Goal: Task Accomplishment & Management: Manage account settings

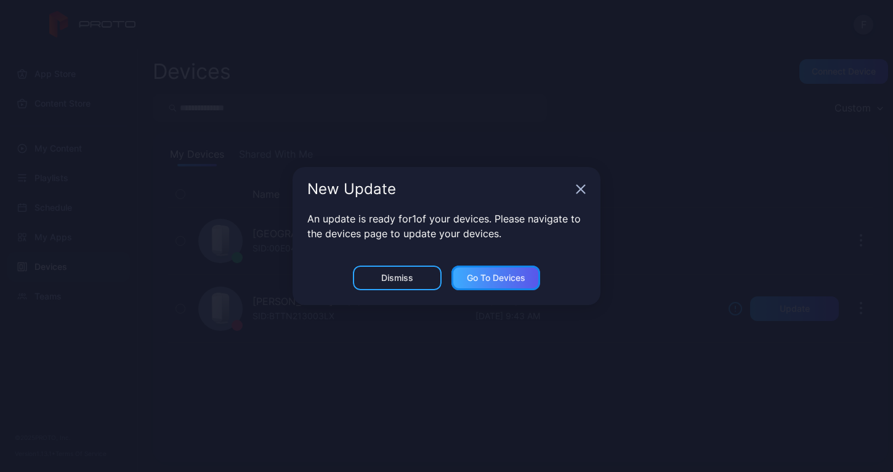
click at [486, 279] on div "Go to devices" at bounding box center [496, 278] width 59 height 10
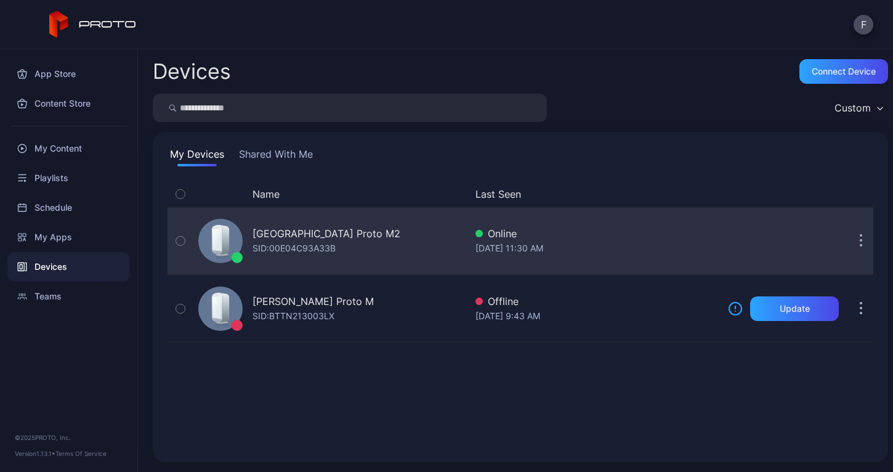
click at [179, 240] on icon "button" at bounding box center [180, 241] width 9 height 14
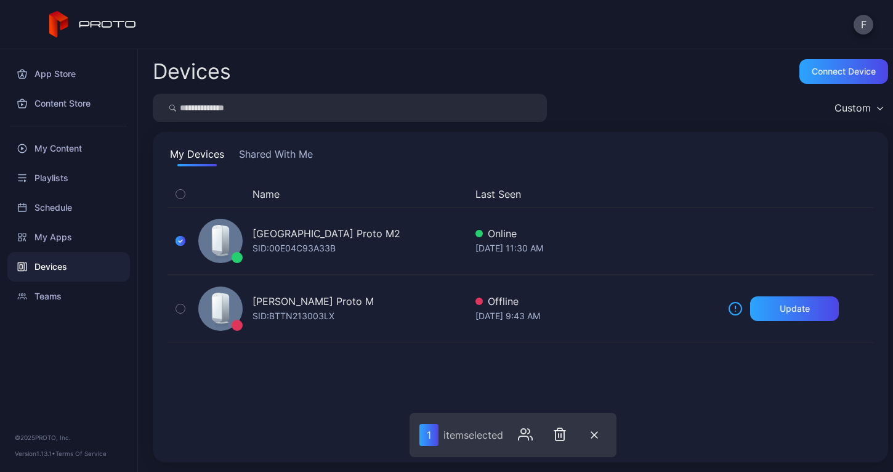
click at [270, 152] on button "Shared With Me" at bounding box center [276, 157] width 79 height 20
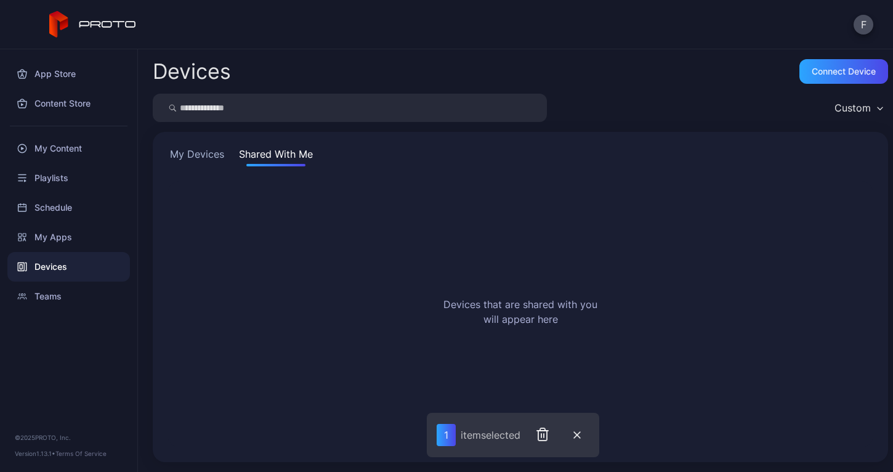
click at [211, 156] on button "My Devices" at bounding box center [197, 157] width 59 height 20
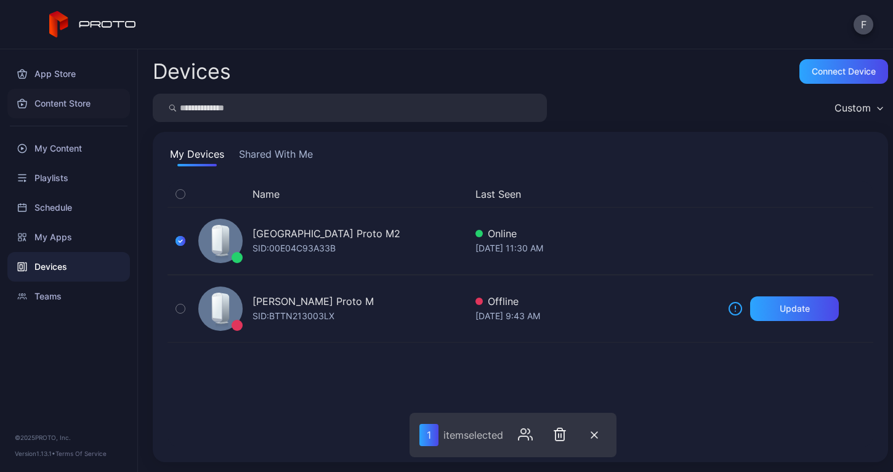
click at [69, 106] on div "Content Store" at bounding box center [68, 104] width 123 height 30
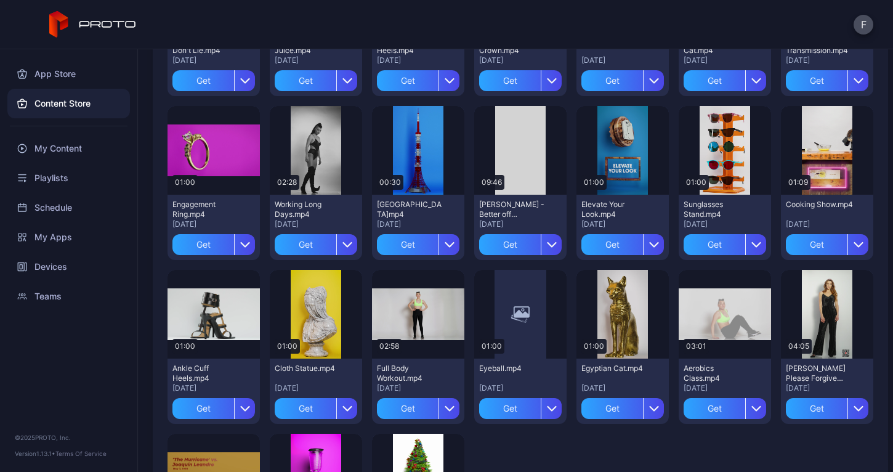
scroll to position [1701, 0]
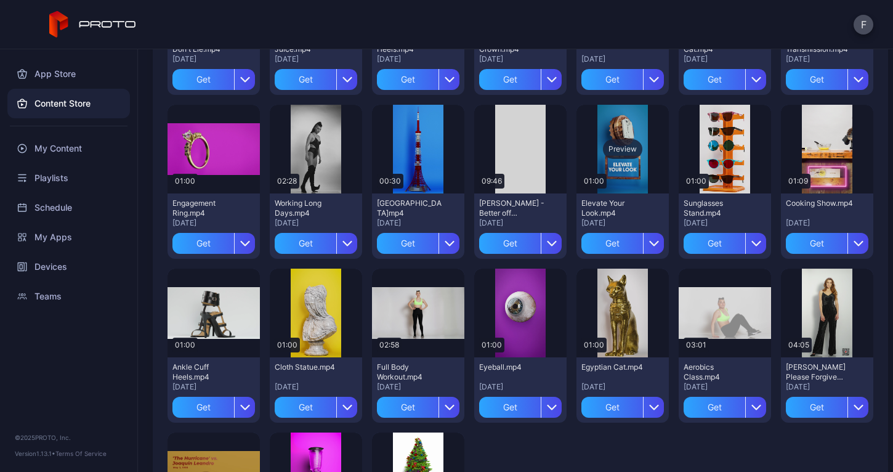
click at [612, 150] on div "Preview" at bounding box center [622, 149] width 39 height 20
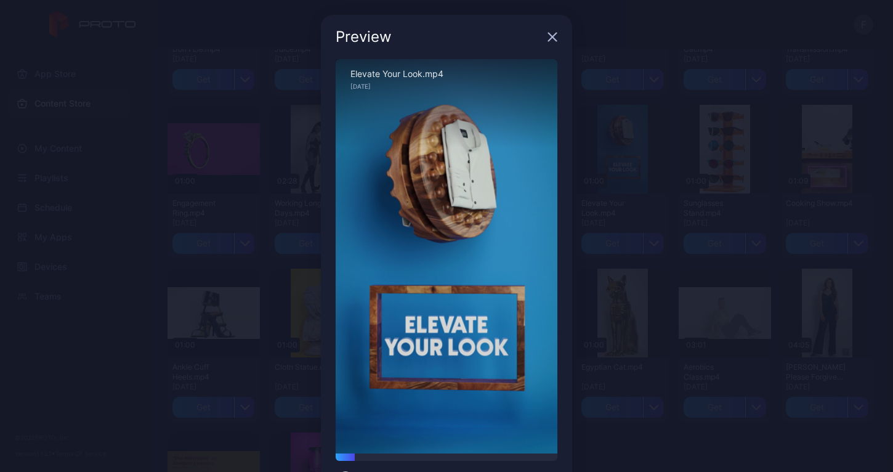
click at [549, 39] on icon "button" at bounding box center [553, 37] width 10 height 10
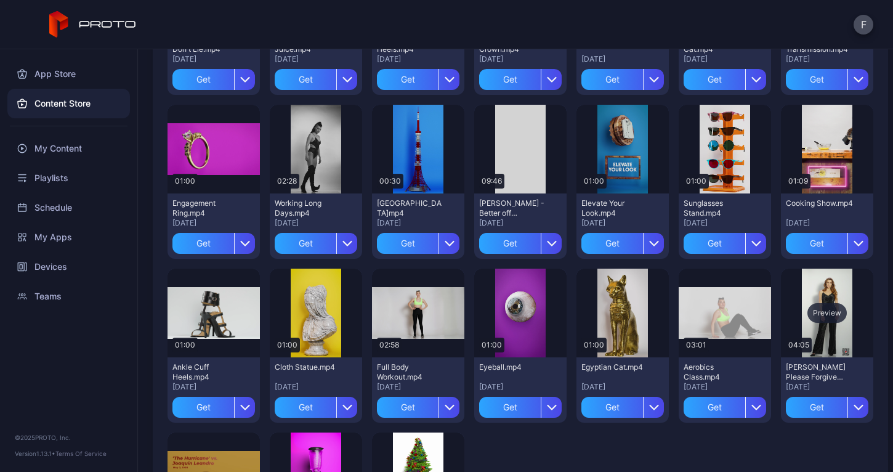
click at [808, 309] on div "Preview" at bounding box center [827, 313] width 39 height 20
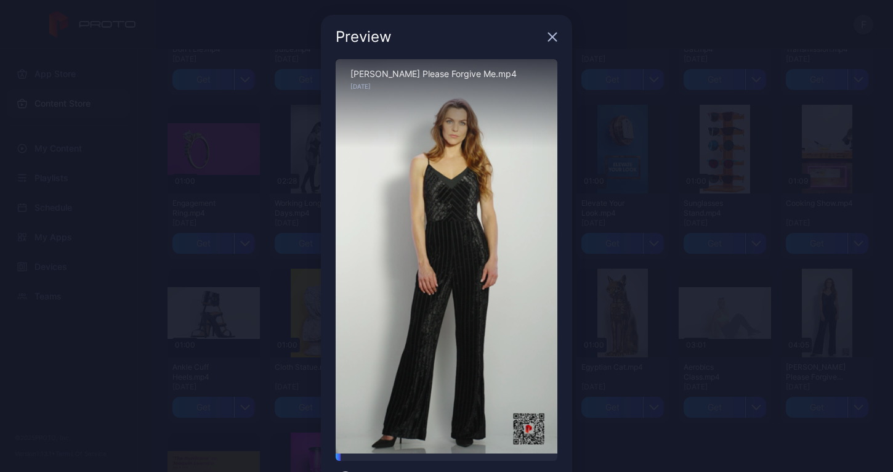
click at [549, 38] on icon "button" at bounding box center [553, 37] width 8 height 8
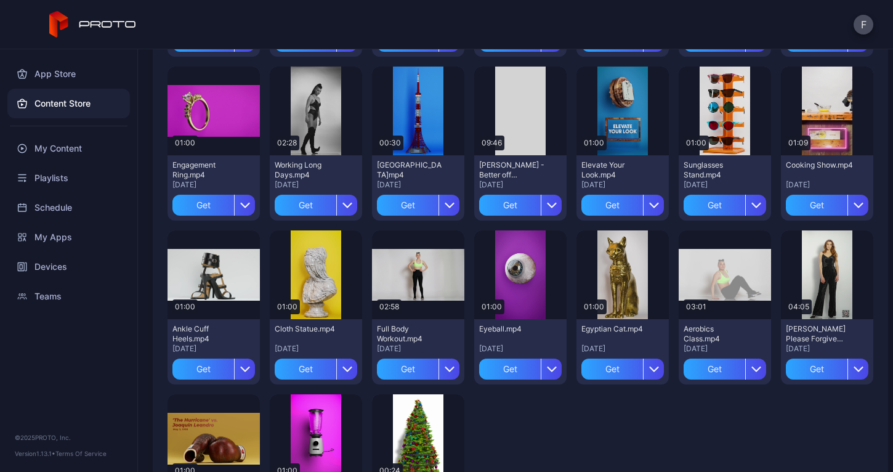
scroll to position [1737, 0]
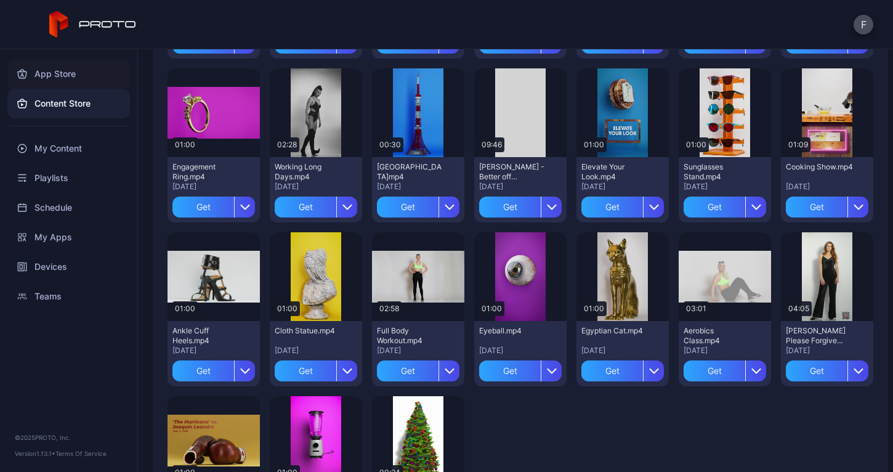
click at [59, 70] on div "App Store" at bounding box center [68, 74] width 123 height 30
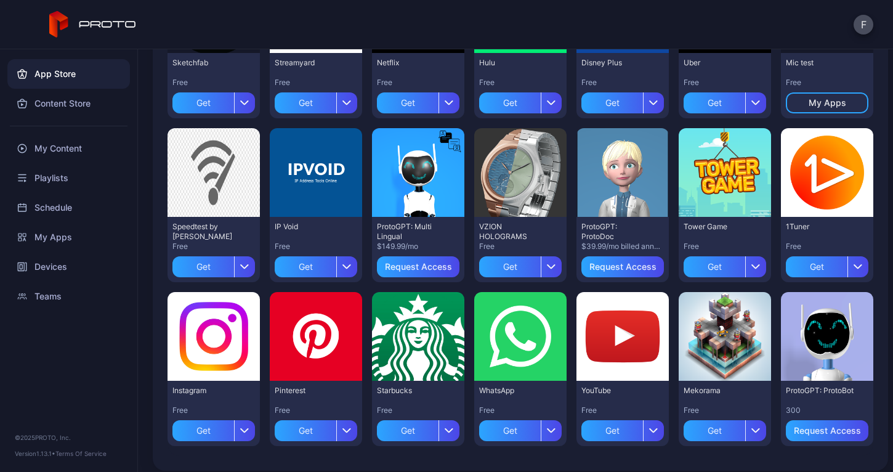
scroll to position [389, 0]
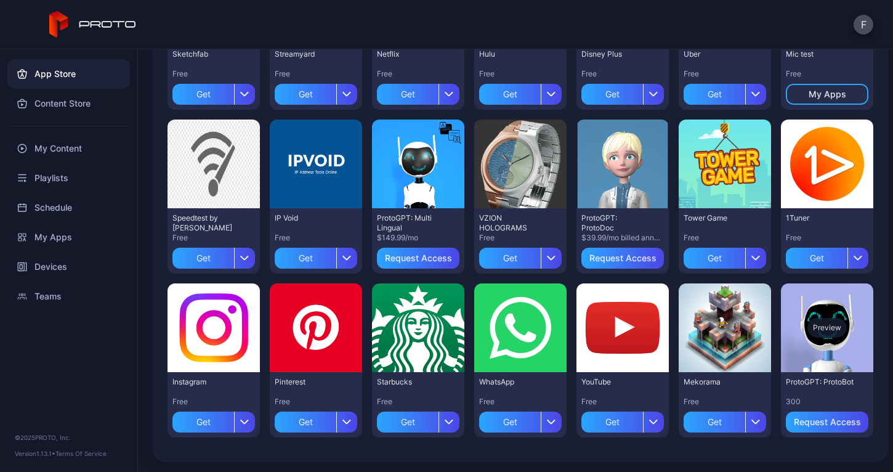
click at [808, 337] on div "Preview" at bounding box center [827, 327] width 92 height 89
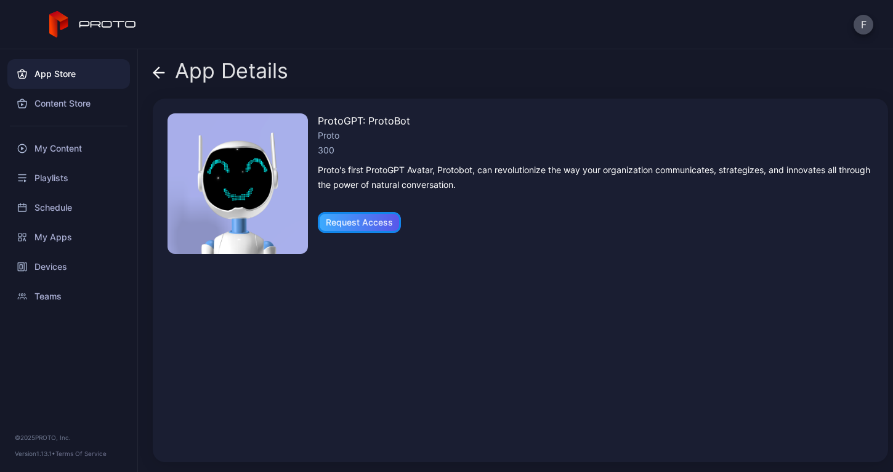
click at [366, 222] on div "Request Access" at bounding box center [359, 222] width 67 height 10
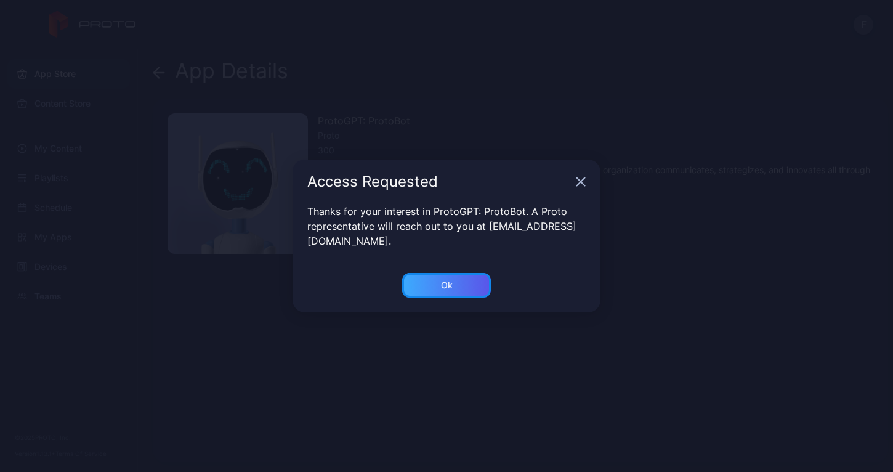
click at [458, 289] on div "Ok" at bounding box center [446, 285] width 89 height 25
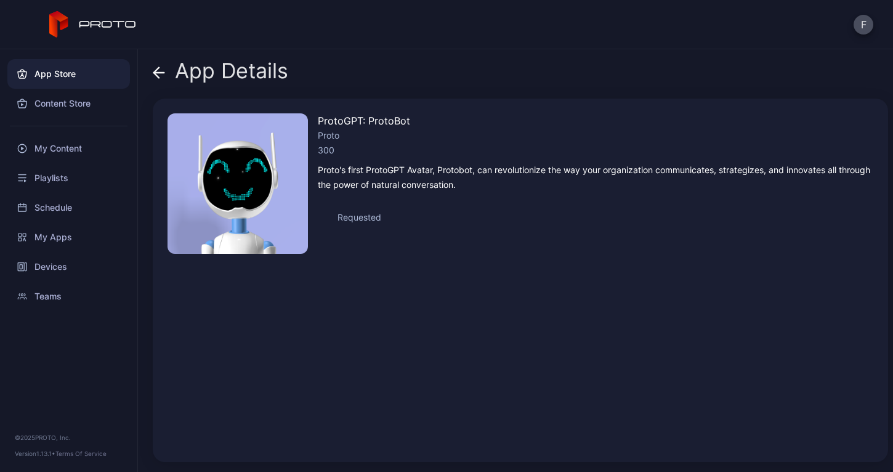
click at [169, 75] on div "App Details" at bounding box center [221, 74] width 136 height 30
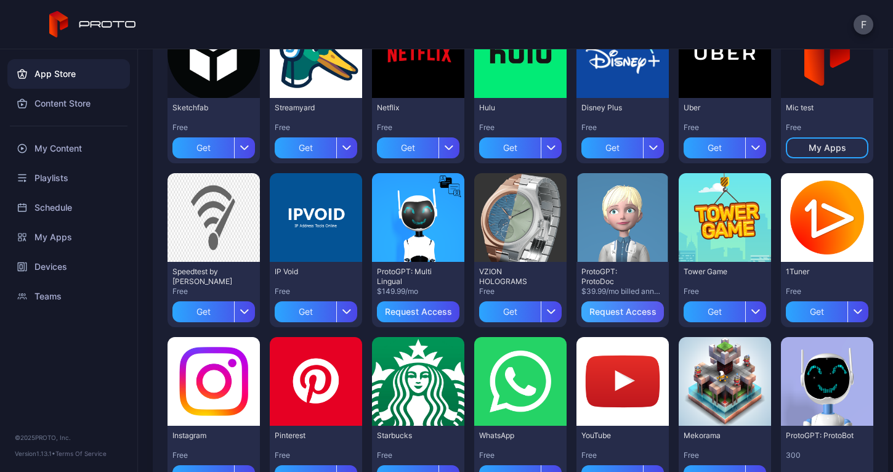
scroll to position [389, 0]
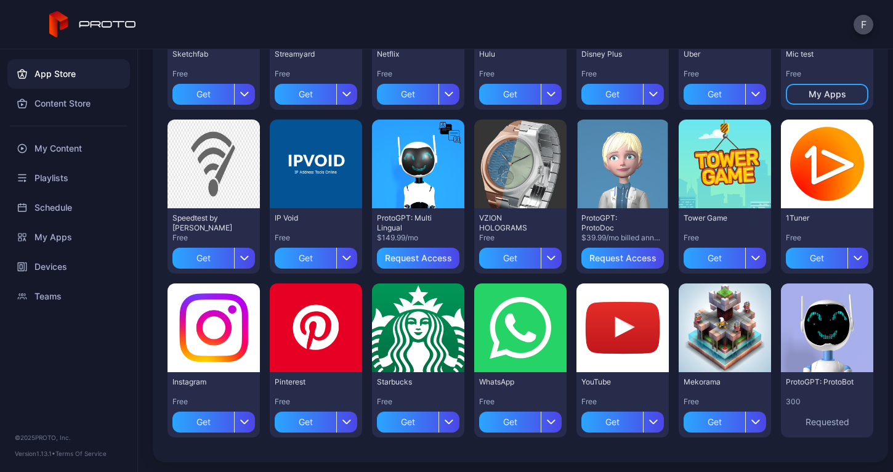
click at [608, 422] on div "Get" at bounding box center [613, 422] width 62 height 21
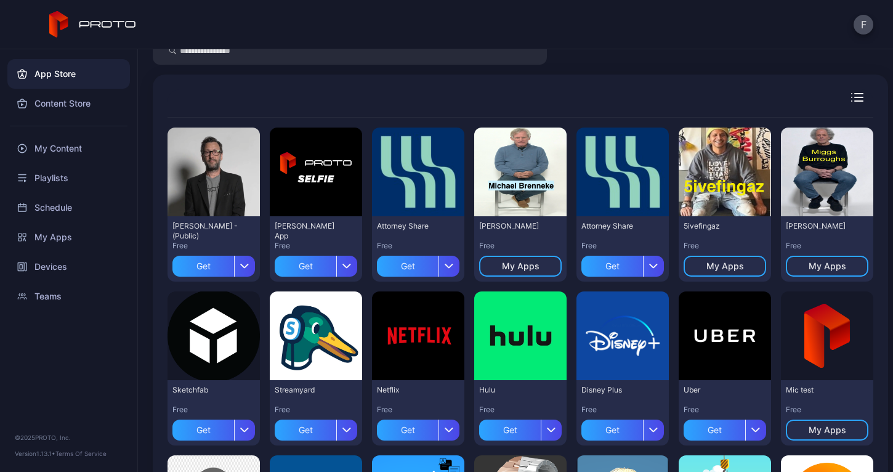
scroll to position [0, 0]
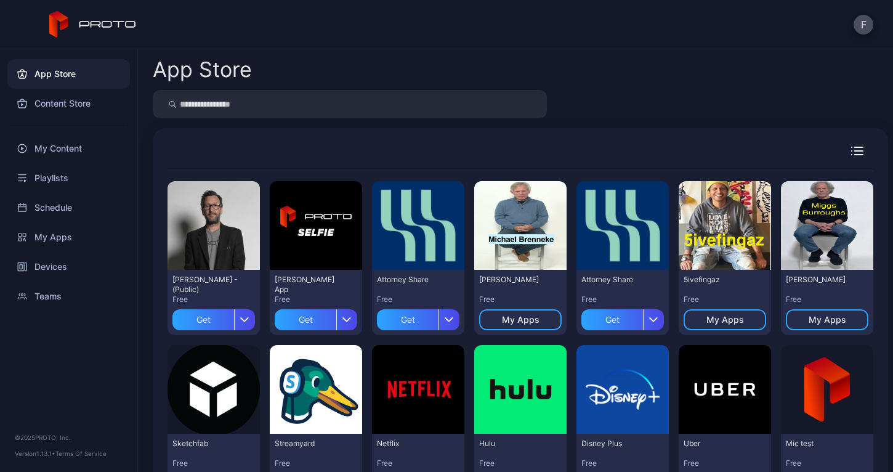
click at [58, 147] on div "My Content" at bounding box center [68, 149] width 123 height 30
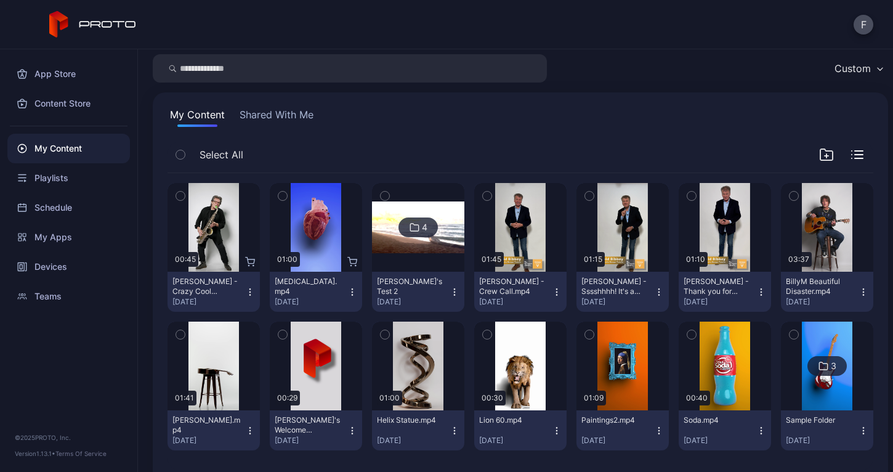
scroll to position [62, 0]
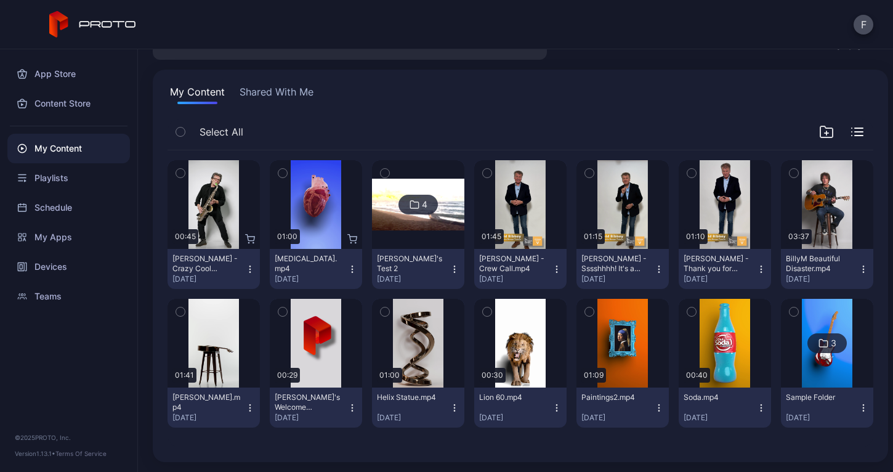
click at [47, 238] on div "My Apps" at bounding box center [68, 237] width 123 height 30
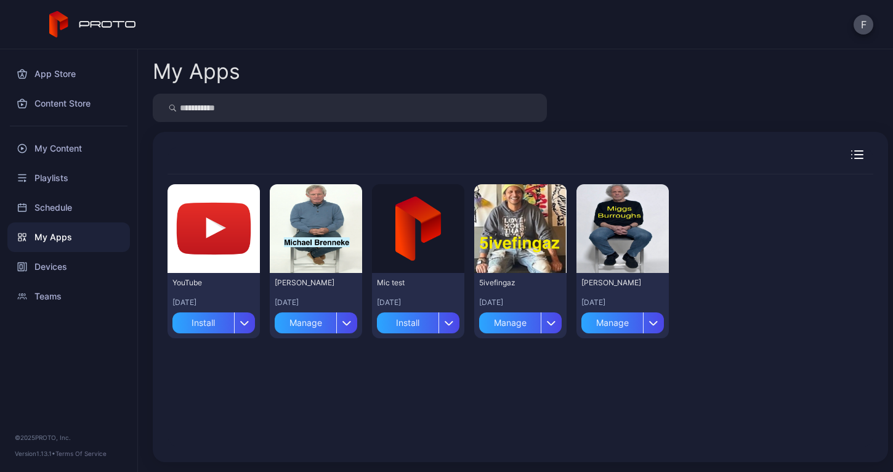
click at [445, 322] on icon "button" at bounding box center [449, 322] width 9 height 5
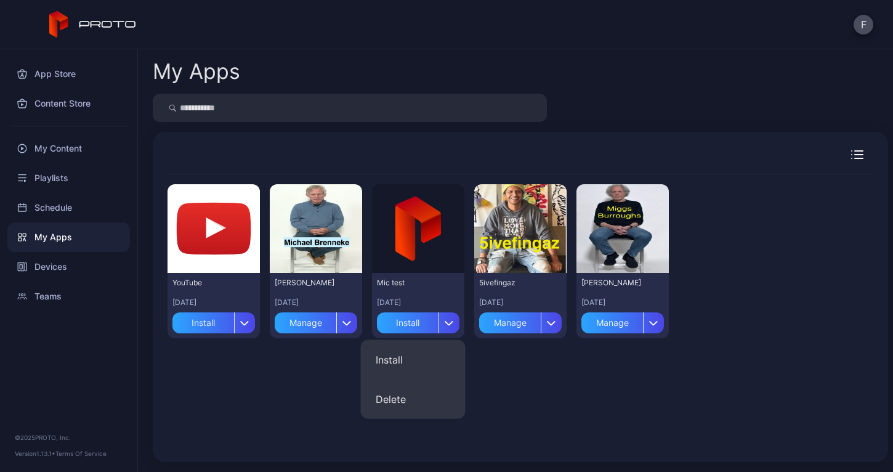
click at [395, 358] on button "Install" at bounding box center [413, 359] width 105 height 39
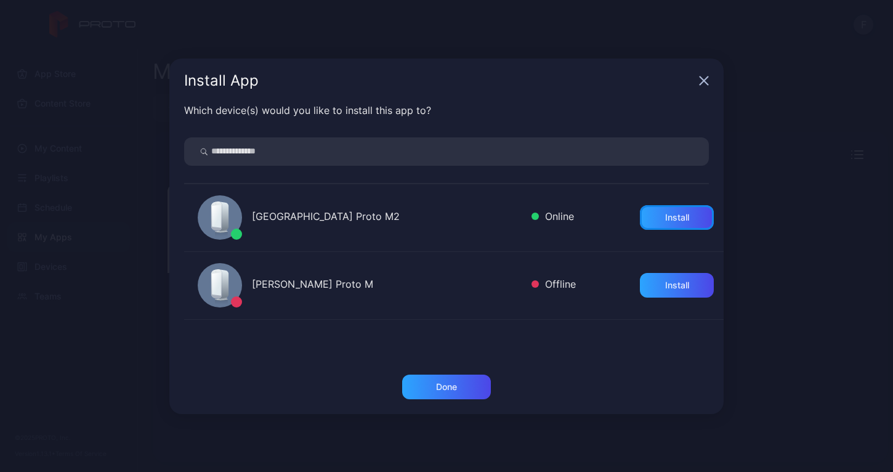
click at [665, 221] on div "Install" at bounding box center [677, 218] width 24 height 10
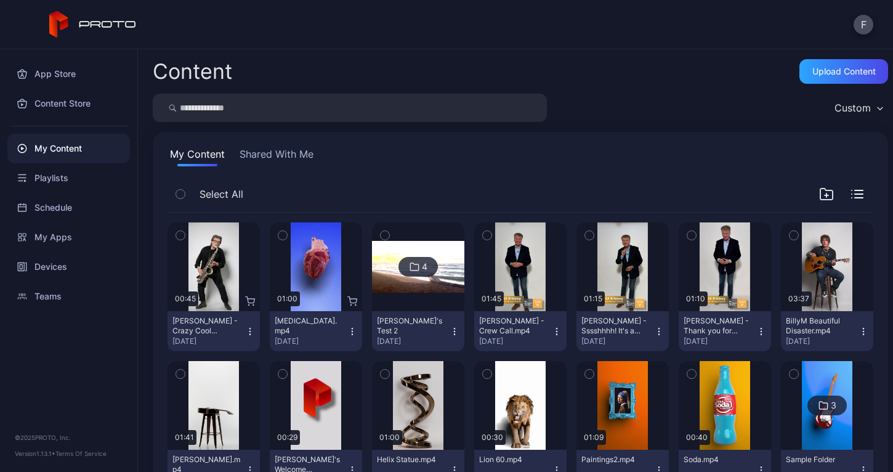
click at [55, 237] on div "My Apps" at bounding box center [68, 237] width 123 height 30
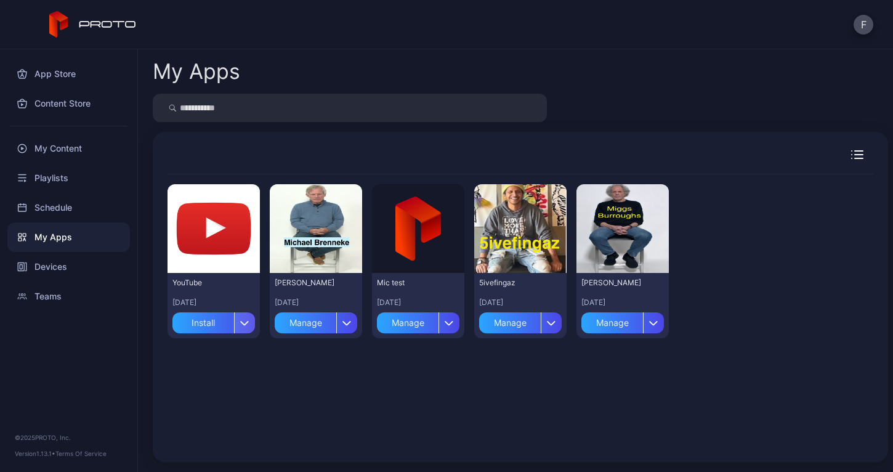
drag, startPoint x: 776, startPoint y: 412, endPoint x: 244, endPoint y: 324, distance: 538.8
click at [244, 324] on icon "button" at bounding box center [244, 324] width 7 height 4
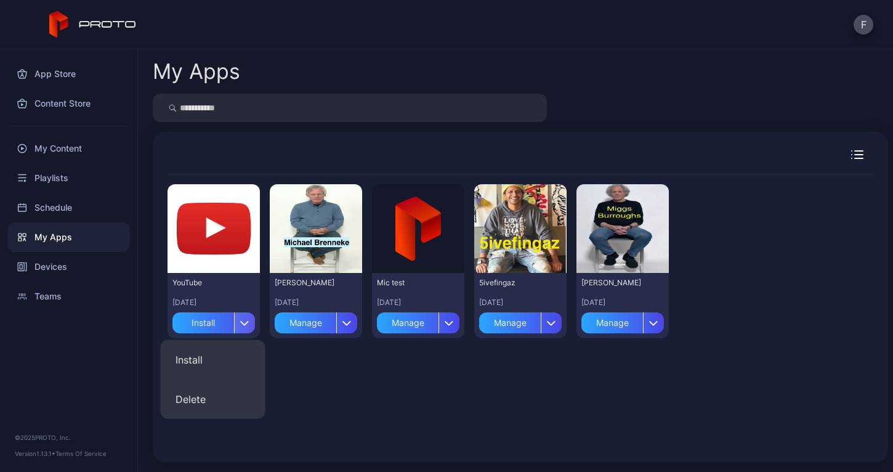
click at [197, 360] on button "Install" at bounding box center [213, 359] width 105 height 39
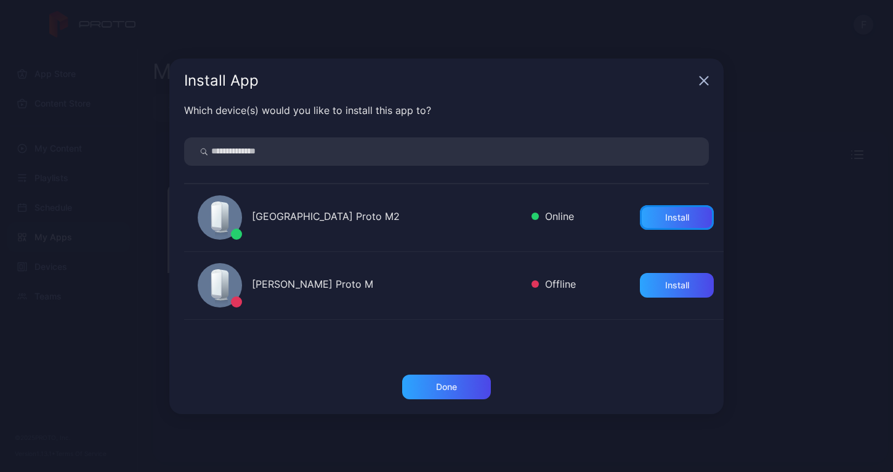
click at [665, 222] on div "Install" at bounding box center [677, 218] width 24 height 10
click at [432, 384] on div "Done" at bounding box center [446, 387] width 89 height 25
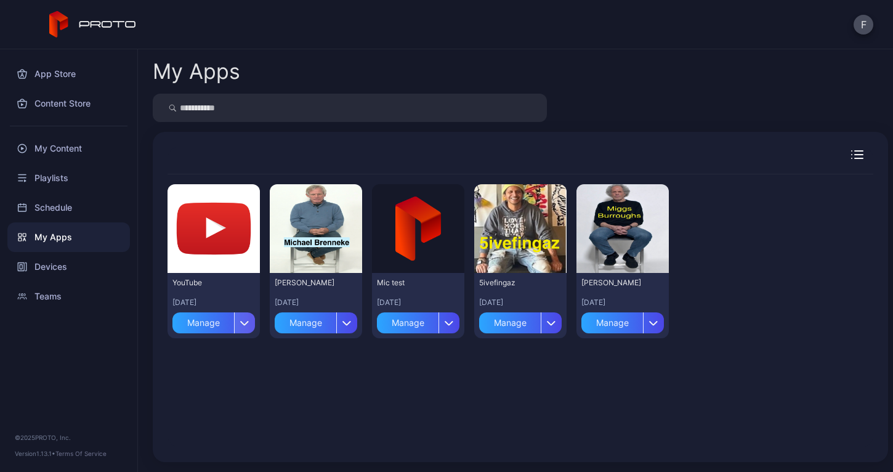
click at [56, 271] on div "Devices" at bounding box center [68, 267] width 123 height 30
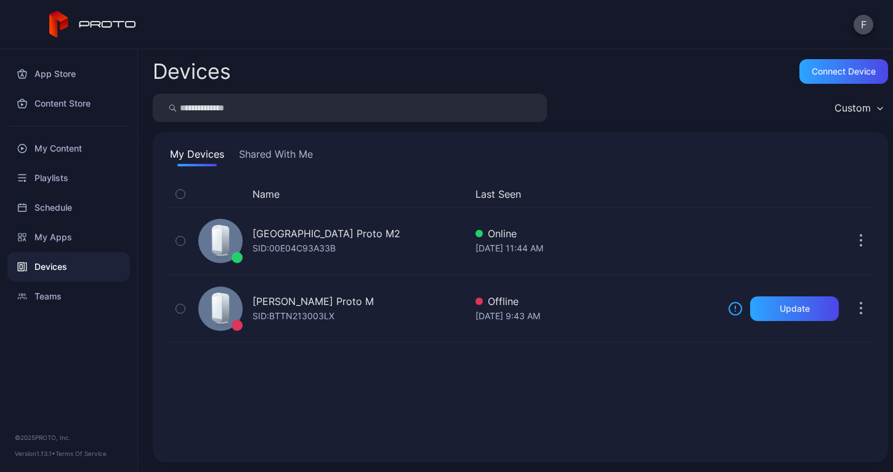
click at [182, 239] on icon "button" at bounding box center [180, 241] width 9 height 14
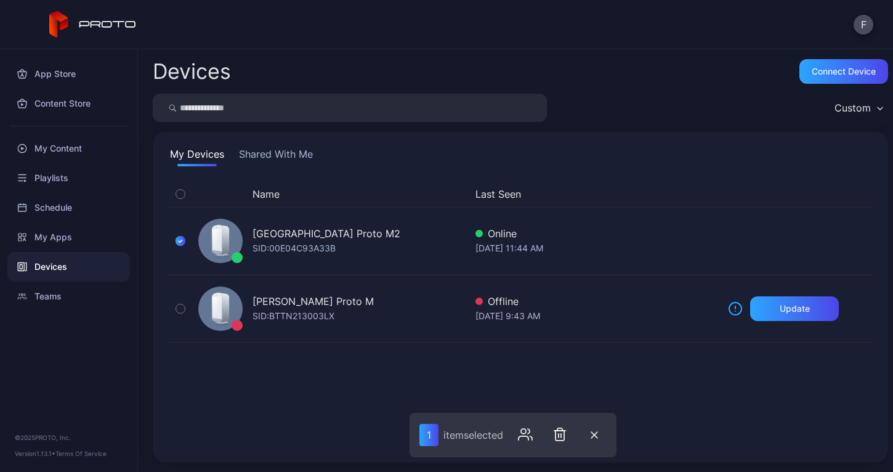
click at [404, 241] on div "Westport Library Proto M2 SID: 00E04C93A33B" at bounding box center [329, 241] width 272 height 62
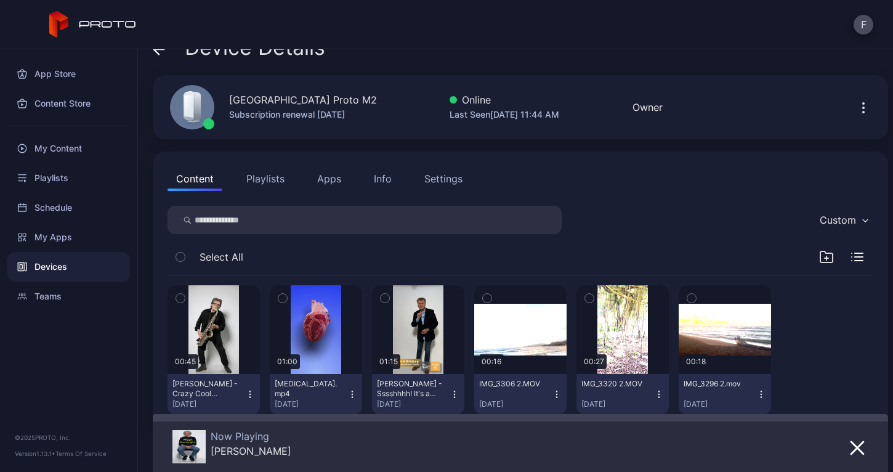
scroll to position [58, 0]
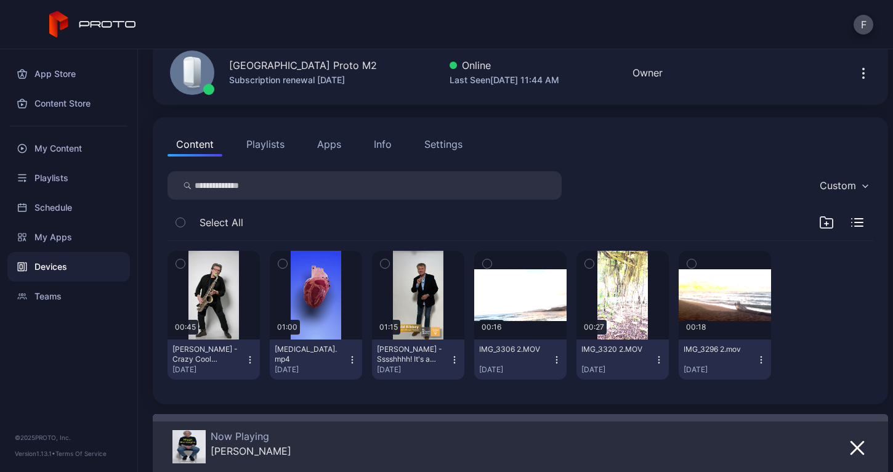
click at [329, 144] on button "Apps" at bounding box center [329, 144] width 41 height 25
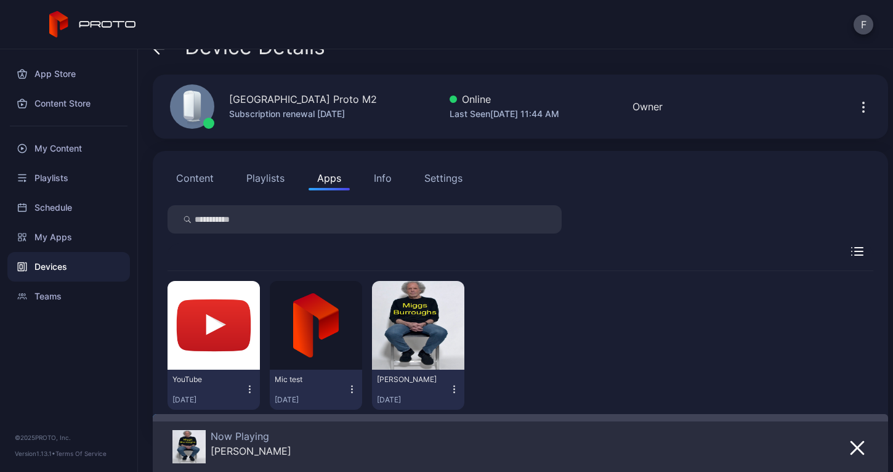
scroll to position [55, 0]
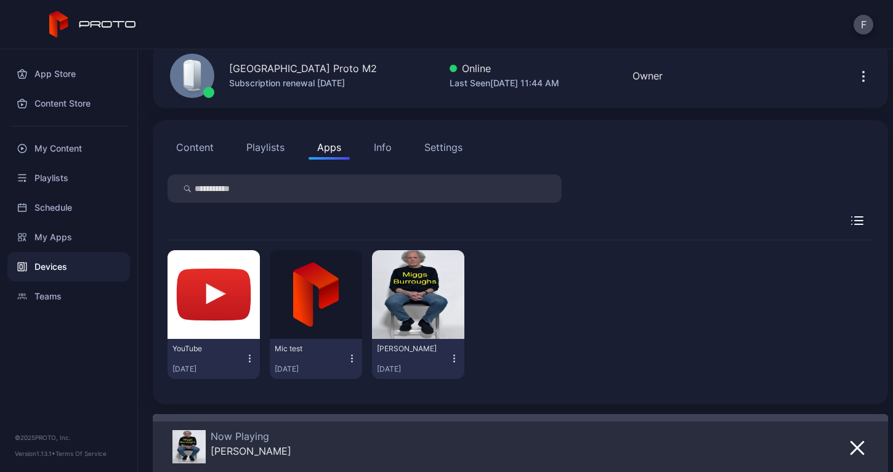
click at [197, 142] on button "Content" at bounding box center [195, 147] width 55 height 25
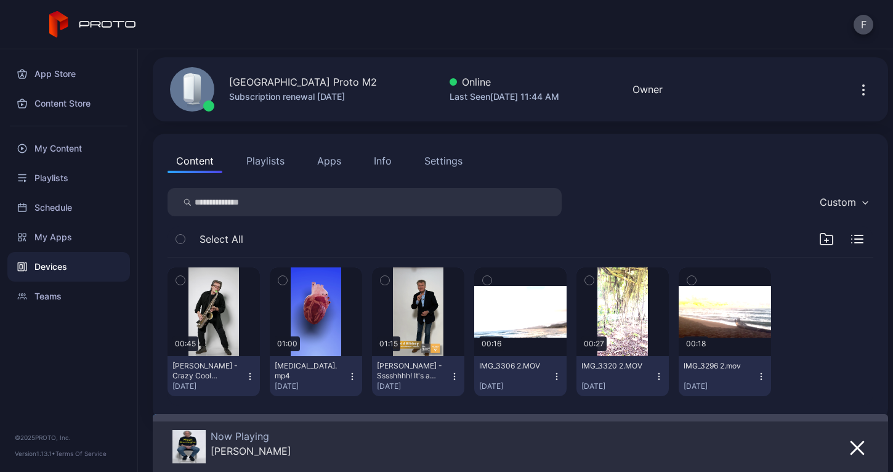
scroll to position [58, 0]
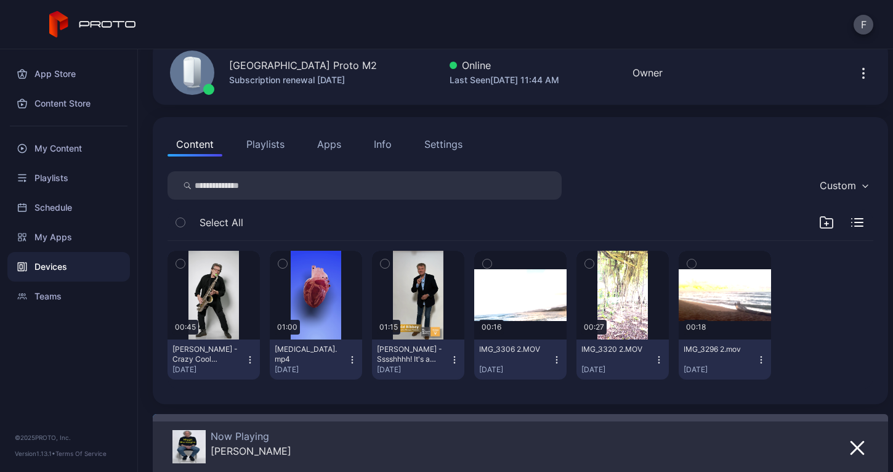
click at [327, 145] on button "Apps" at bounding box center [329, 144] width 41 height 25
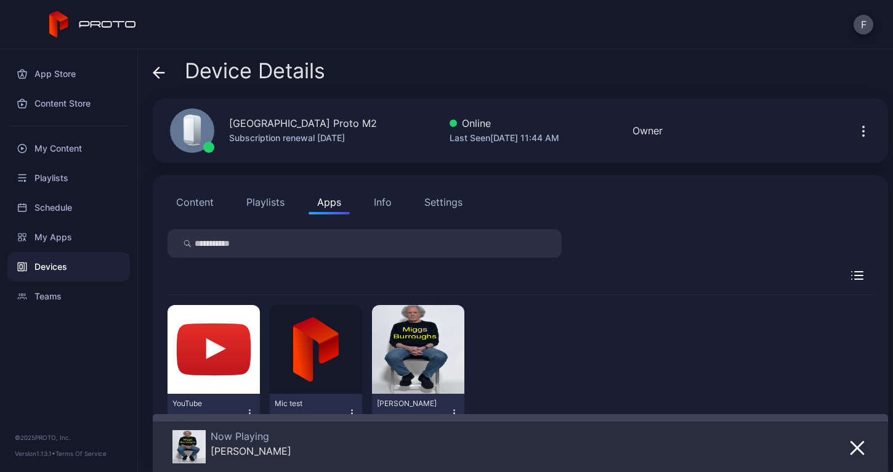
scroll to position [55, 0]
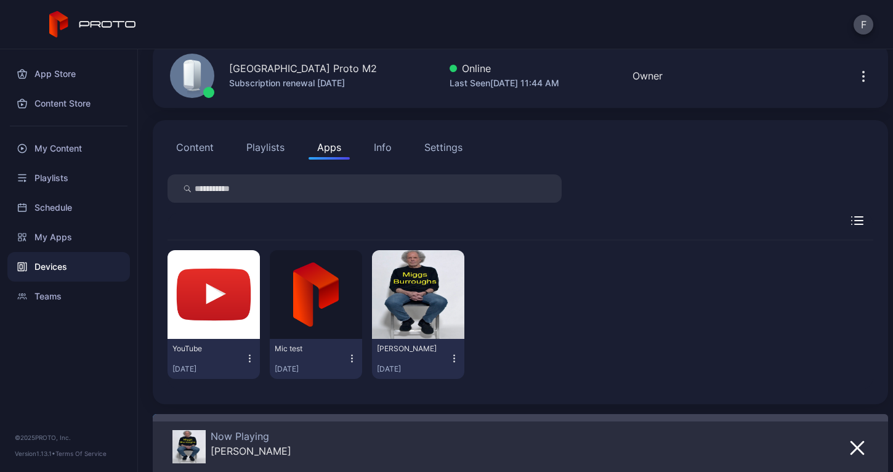
click at [454, 362] on icon "button" at bounding box center [454, 362] width 1 height 1
click at [530, 333] on div "YouTube [DATE] Mic test [DATE] Miggs [PERSON_NAME] [DATE]" at bounding box center [521, 314] width 706 height 148
click at [414, 297] on button "button" at bounding box center [418, 294] width 92 height 89
click at [232, 259] on button "button" at bounding box center [214, 294] width 92 height 89
click at [407, 278] on button "button" at bounding box center [418, 294] width 92 height 89
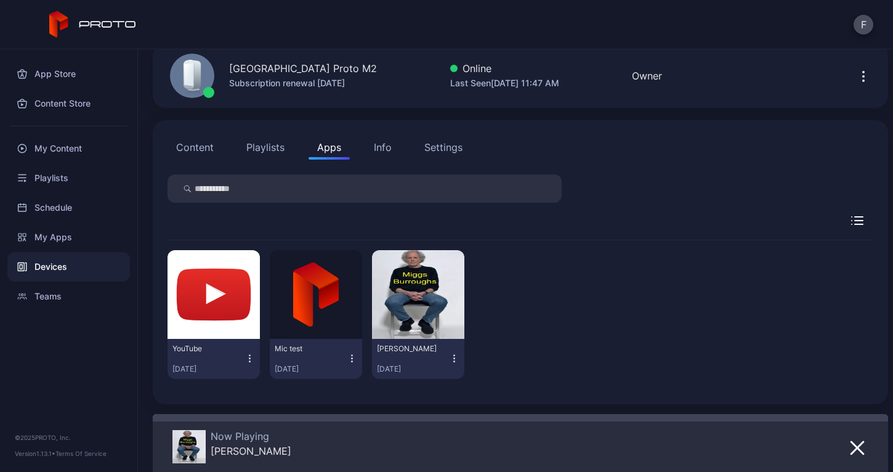
click at [445, 145] on div "Settings" at bounding box center [443, 147] width 38 height 15
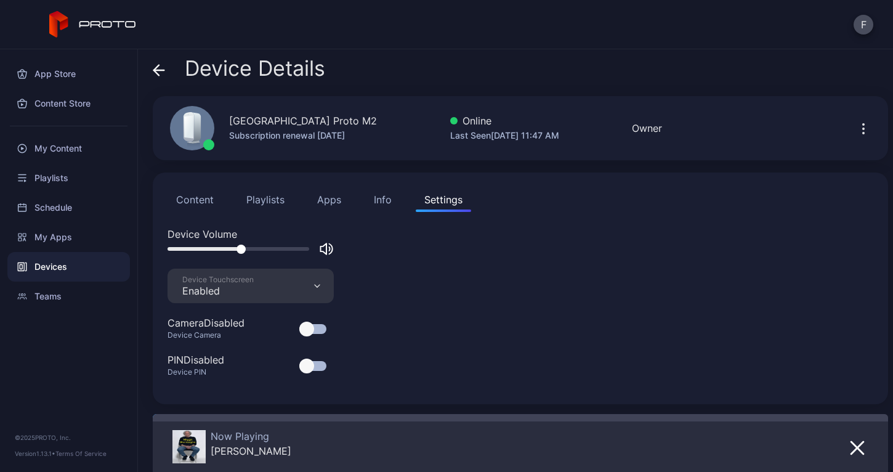
scroll to position [2, 0]
click at [321, 328] on div at bounding box center [312, 329] width 27 height 10
click at [379, 198] on div "Info" at bounding box center [383, 199] width 18 height 15
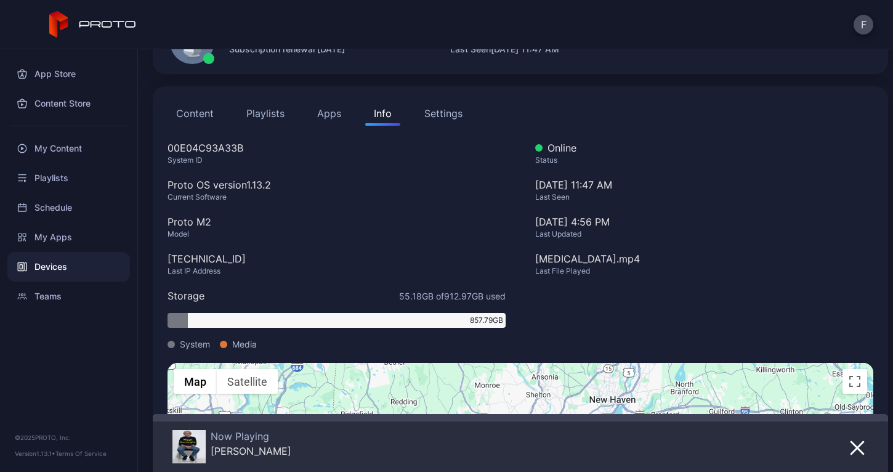
scroll to position [283, 0]
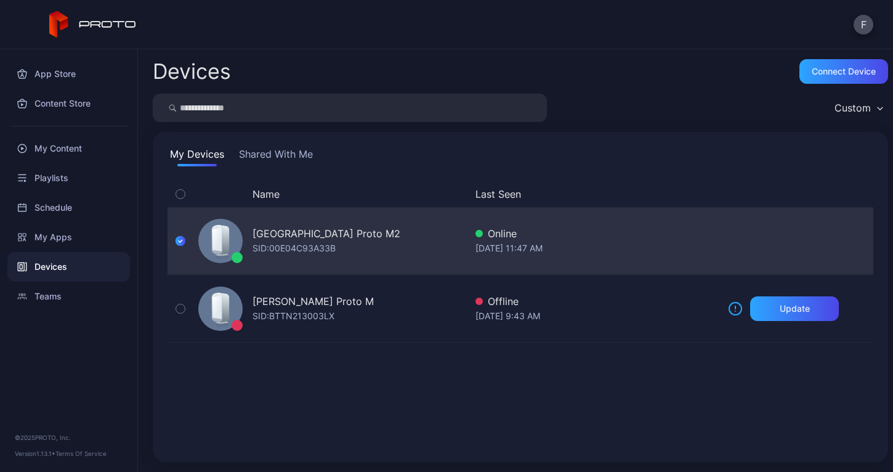
click at [312, 245] on div "SID: 00E04C93A33B" at bounding box center [294, 248] width 83 height 15
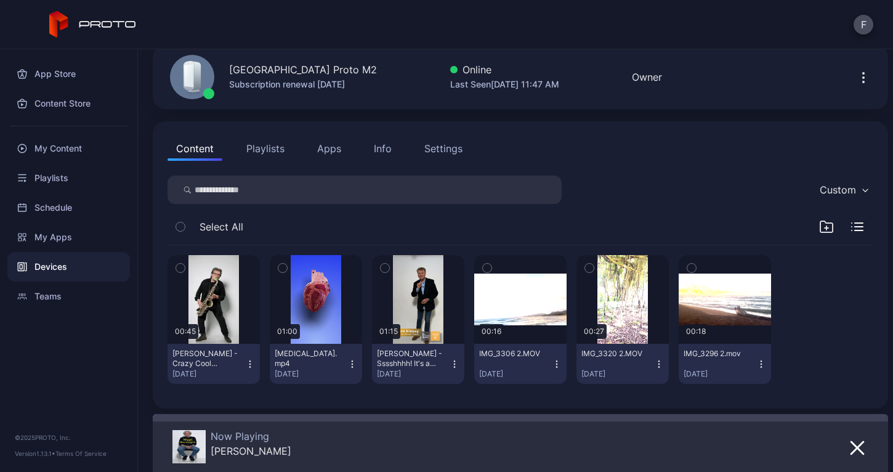
scroll to position [58, 0]
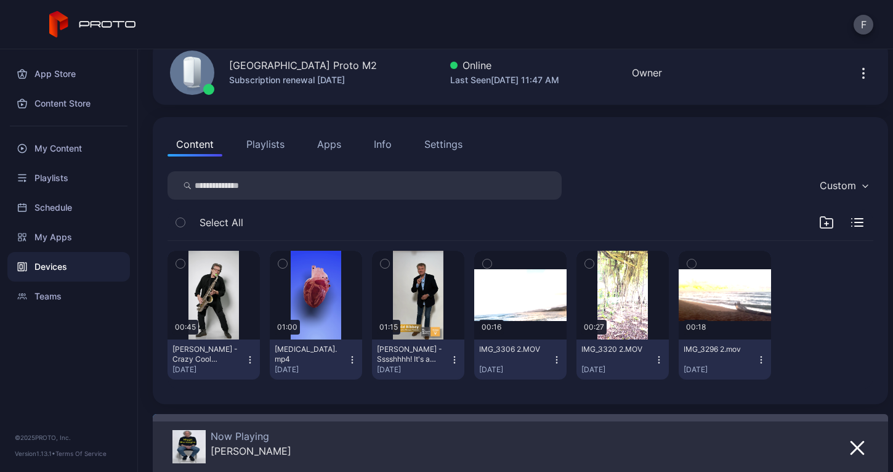
click at [851, 220] on icon "button" at bounding box center [857, 222] width 12 height 9
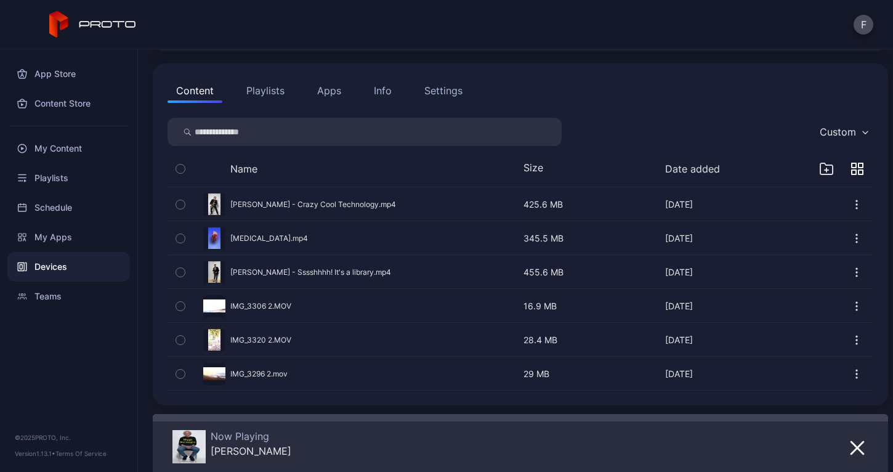
scroll to position [113, 0]
click at [851, 205] on icon "button" at bounding box center [857, 203] width 12 height 12
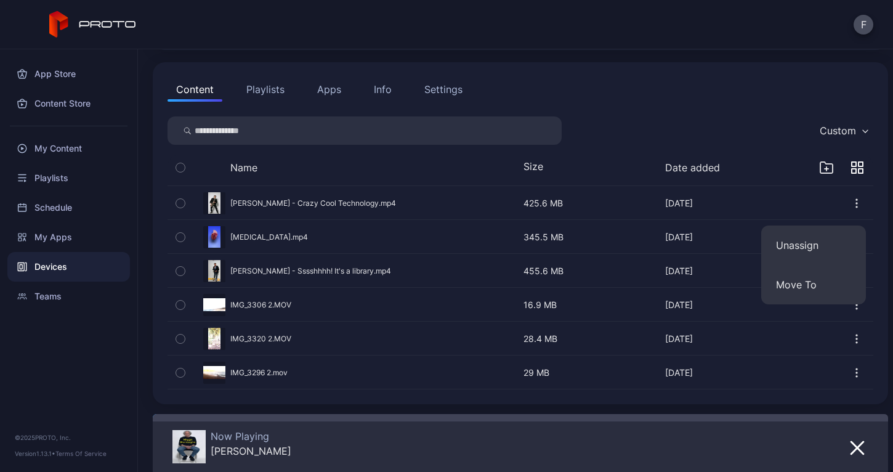
click at [802, 189] on button "button" at bounding box center [521, 203] width 706 height 33
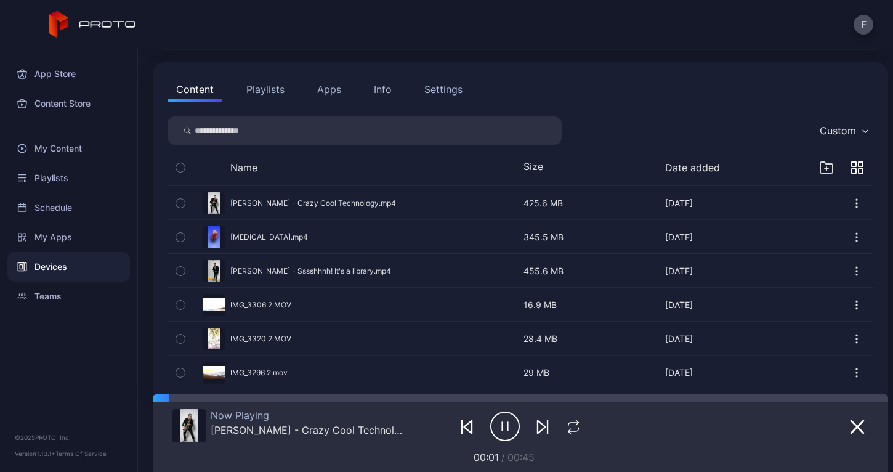
click at [851, 235] on icon "button" at bounding box center [857, 237] width 12 height 12
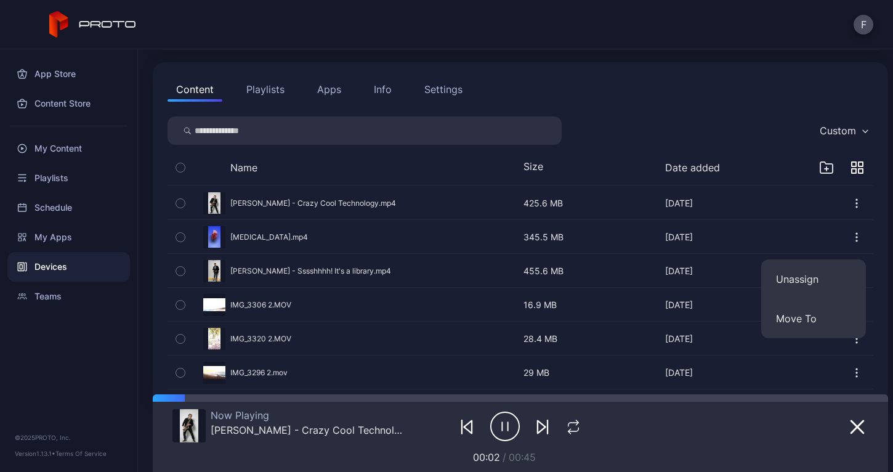
click at [780, 221] on button "button" at bounding box center [521, 237] width 706 height 33
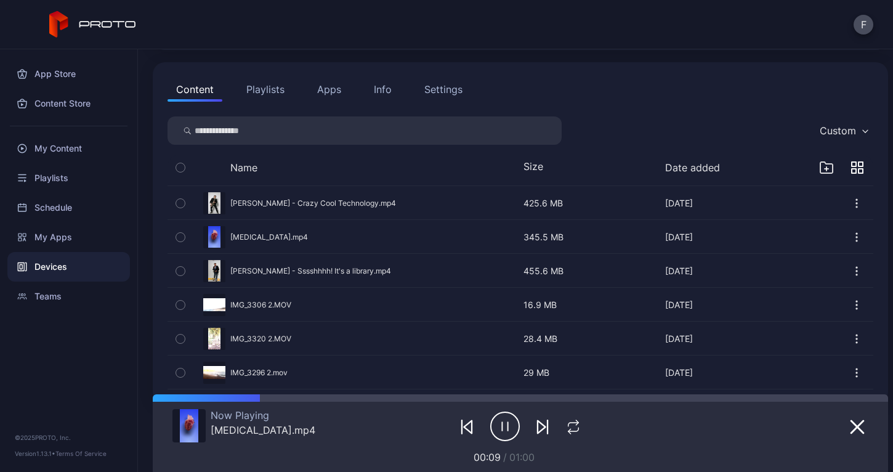
click at [390, 270] on button "button" at bounding box center [521, 270] width 706 height 33
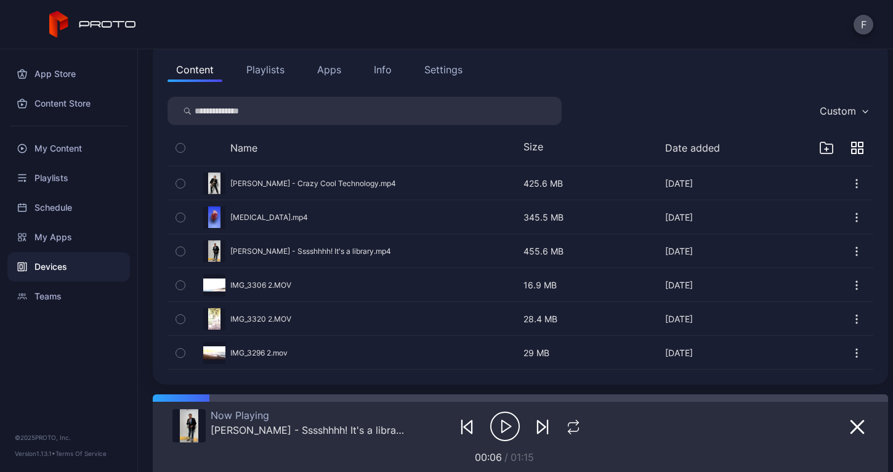
click at [857, 315] on icon "button" at bounding box center [857, 315] width 1 height 1
click at [780, 273] on button "button" at bounding box center [521, 285] width 706 height 33
click at [852, 145] on icon "button" at bounding box center [854, 144] width 4 height 4
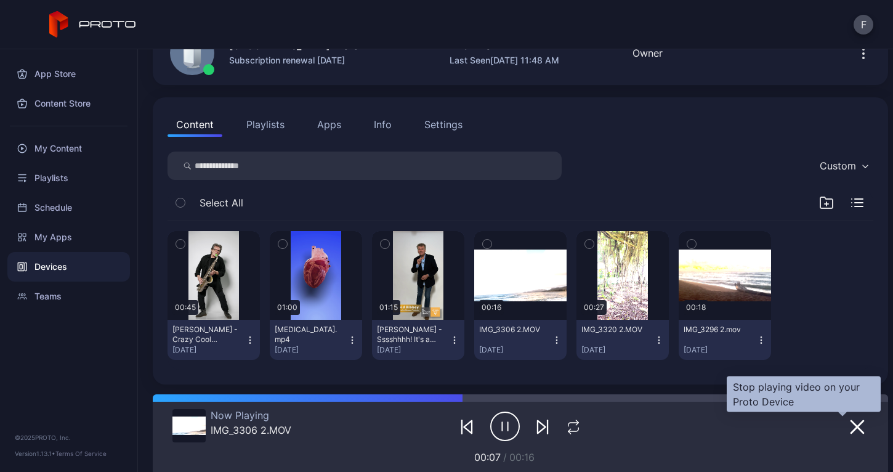
click at [850, 426] on icon "button" at bounding box center [857, 427] width 15 height 15
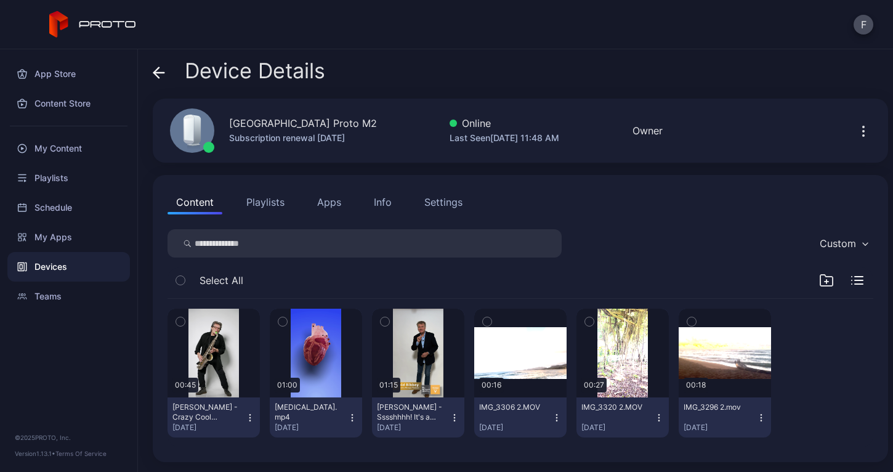
click at [182, 279] on icon "button" at bounding box center [180, 281] width 9 height 14
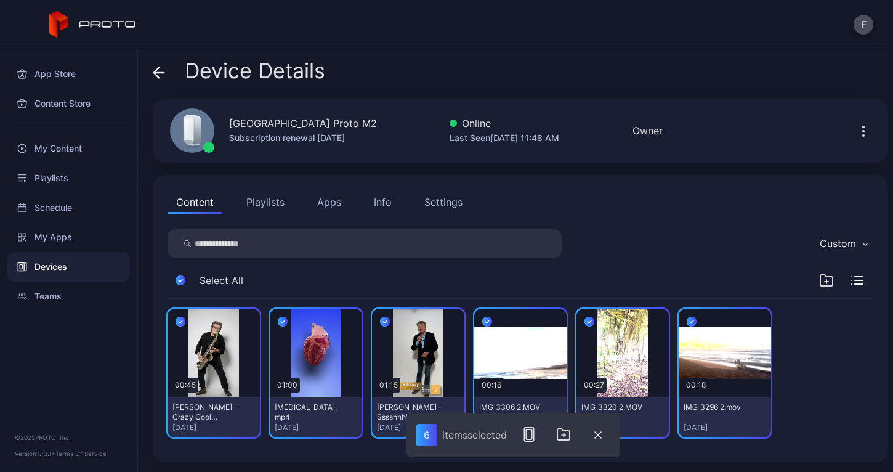
click at [851, 278] on icon "button" at bounding box center [857, 280] width 12 height 9
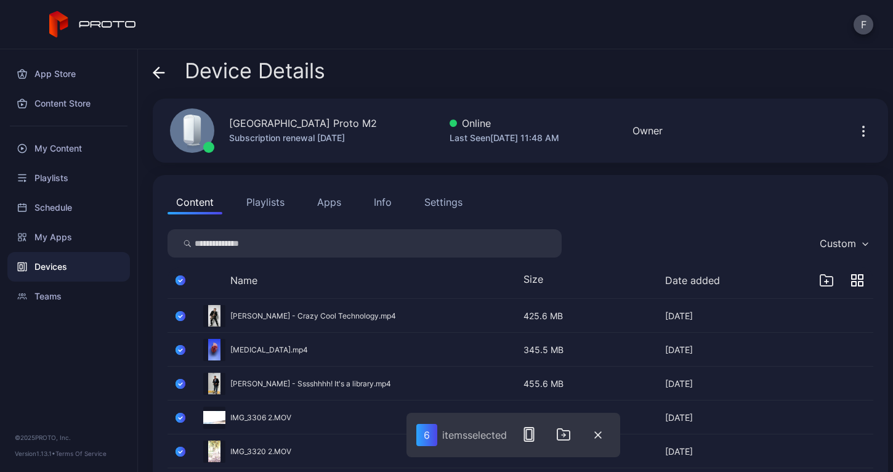
click at [442, 203] on div "Settings" at bounding box center [443, 202] width 38 height 15
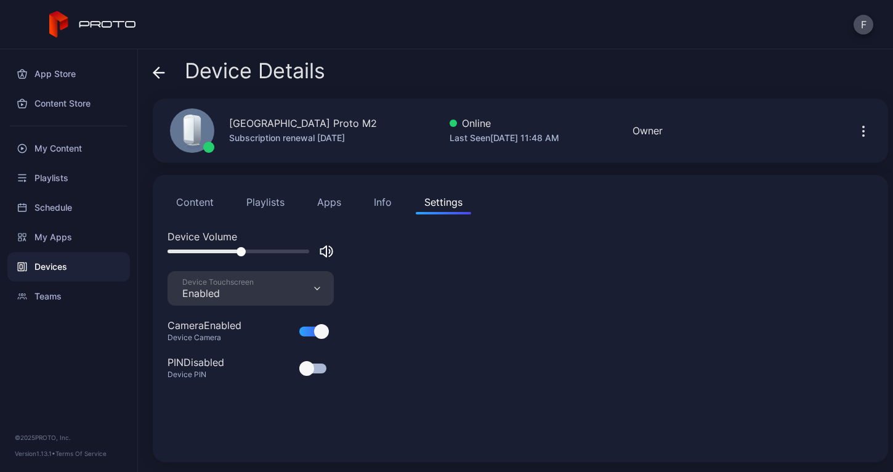
click at [198, 202] on button "Content" at bounding box center [195, 202] width 55 height 25
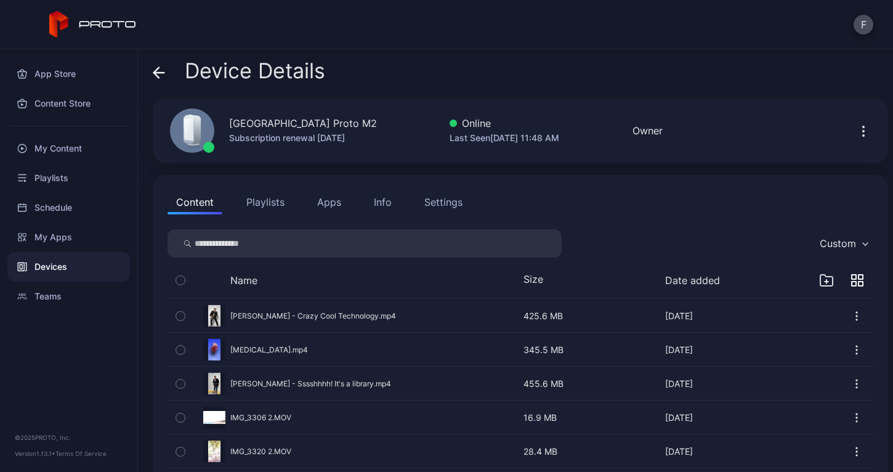
scroll to position [55, 0]
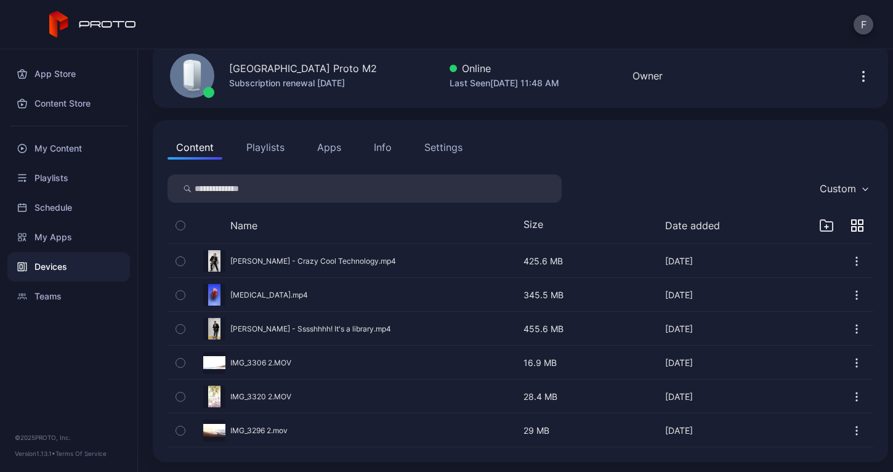
click at [851, 262] on icon "button" at bounding box center [857, 261] width 12 height 12
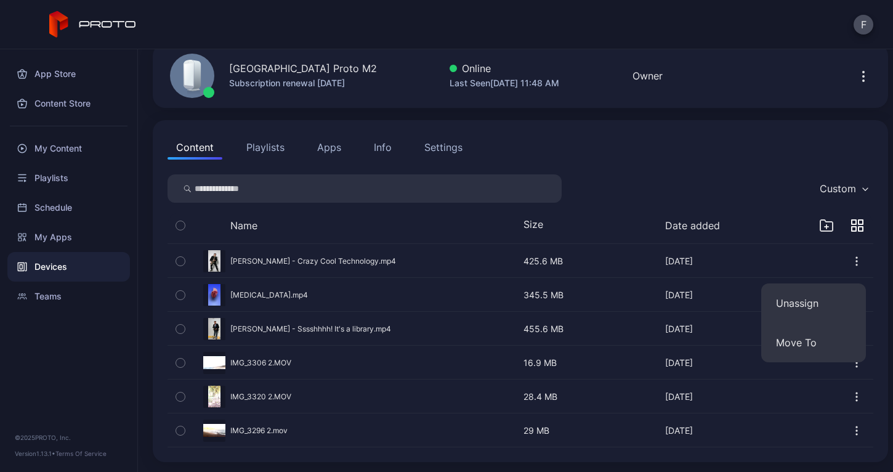
click at [851, 262] on icon "button" at bounding box center [857, 261] width 12 height 12
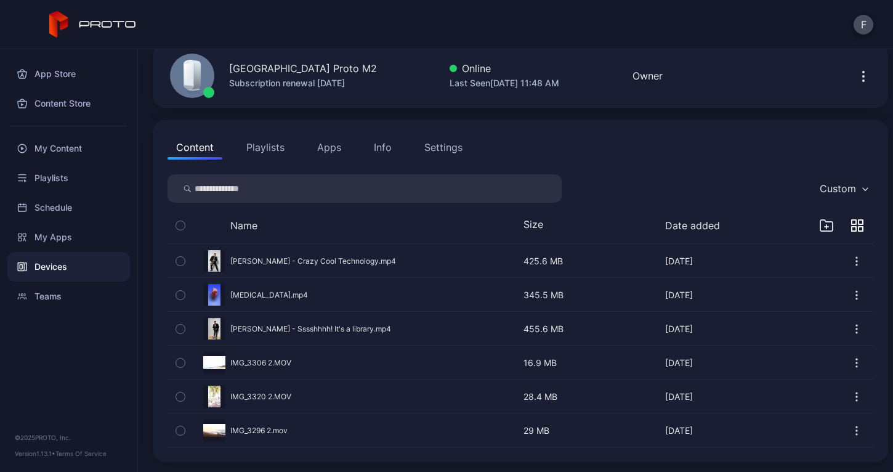
click at [851, 262] on icon "button" at bounding box center [857, 261] width 12 height 12
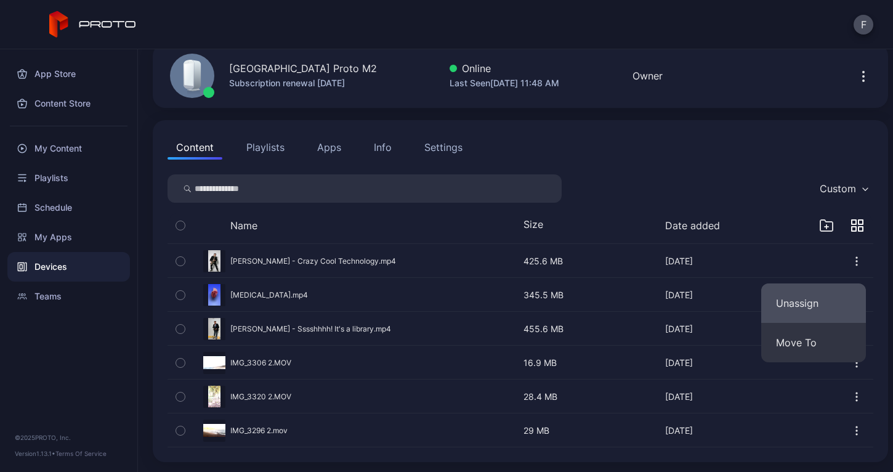
click at [800, 302] on button "Unassign" at bounding box center [813, 302] width 105 height 39
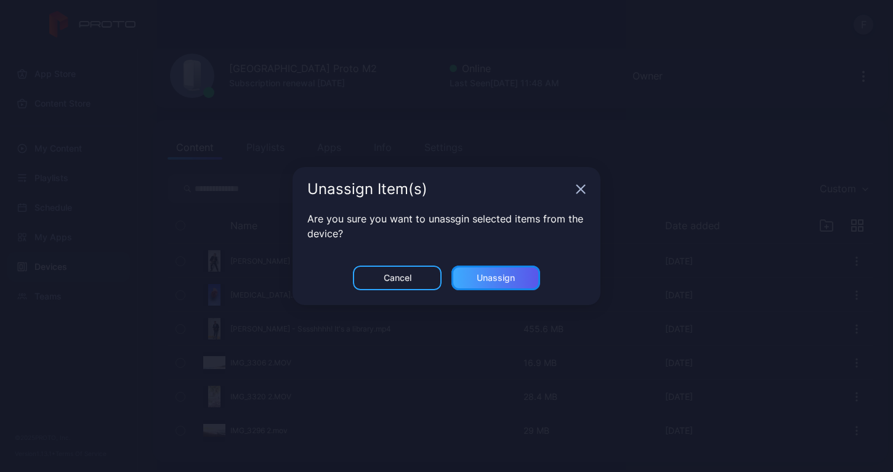
click at [498, 282] on div "Unassign" at bounding box center [496, 278] width 38 height 10
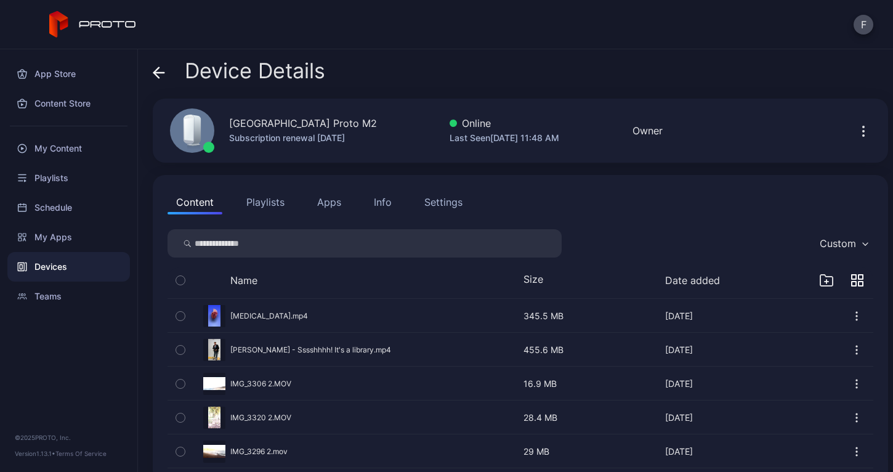
scroll to position [21, 0]
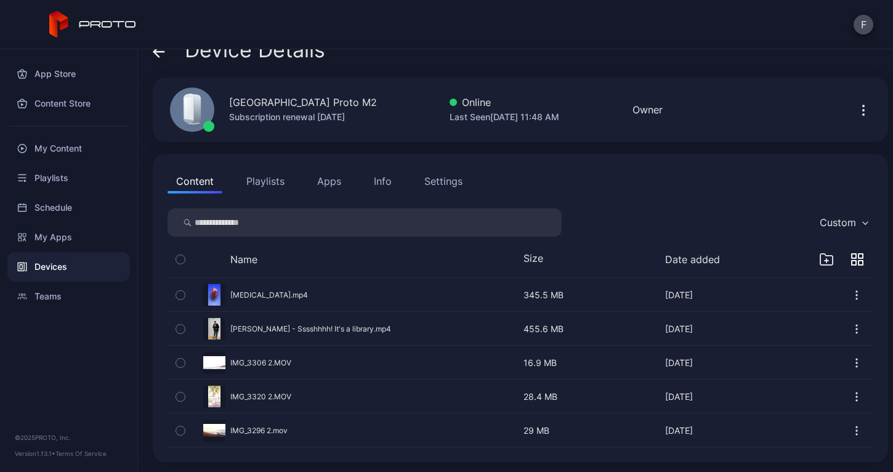
click at [256, 360] on button "button" at bounding box center [521, 362] width 706 height 33
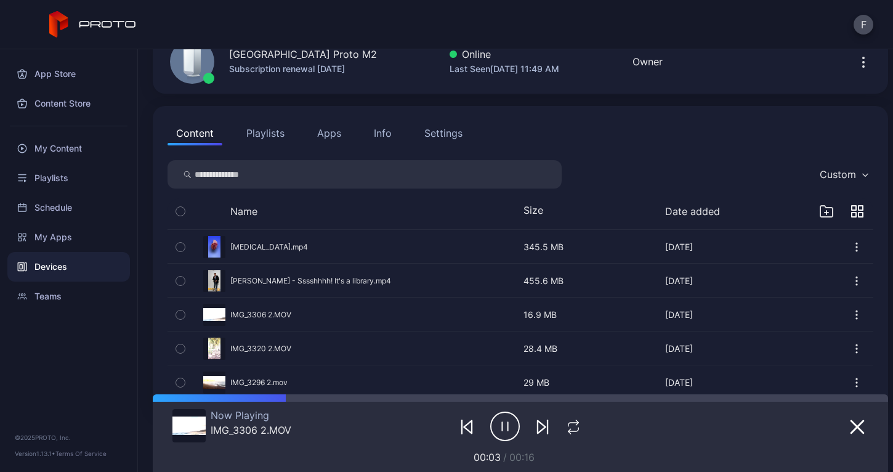
scroll to position [99, 0]
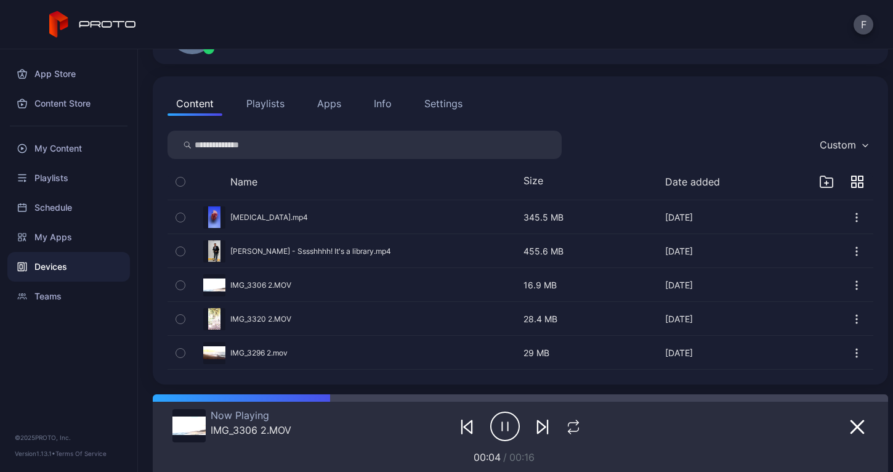
click at [269, 352] on button "button" at bounding box center [521, 352] width 706 height 33
click at [851, 283] on icon "button" at bounding box center [857, 285] width 12 height 12
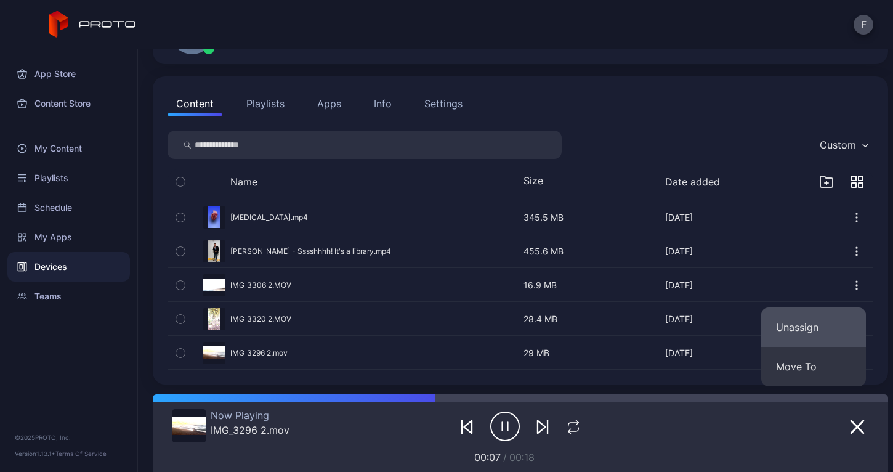
click at [792, 325] on button "Unassign" at bounding box center [813, 326] width 105 height 39
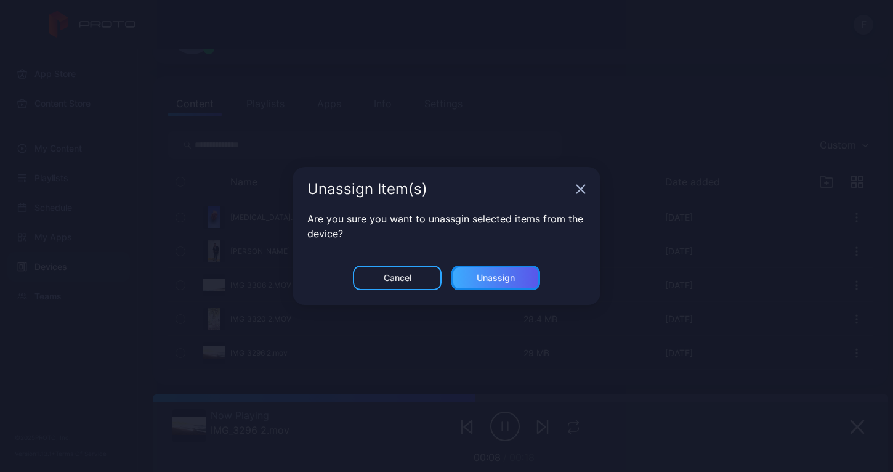
click at [504, 278] on div "Unassign" at bounding box center [496, 278] width 38 height 10
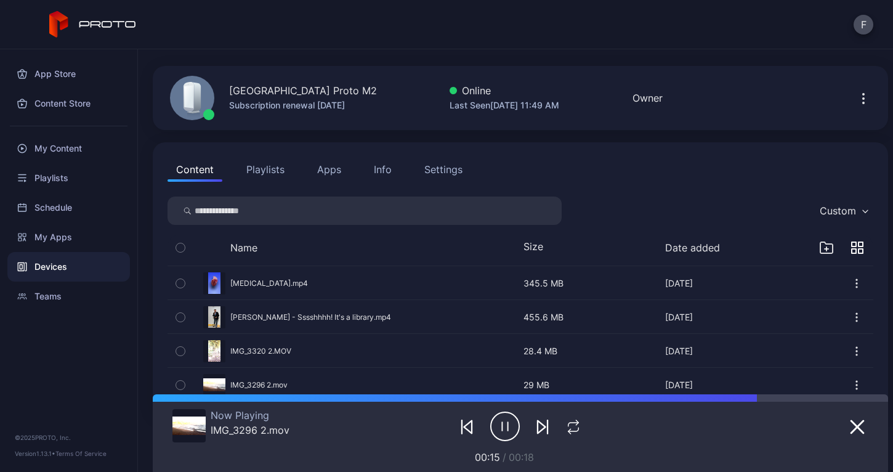
scroll to position [25, 0]
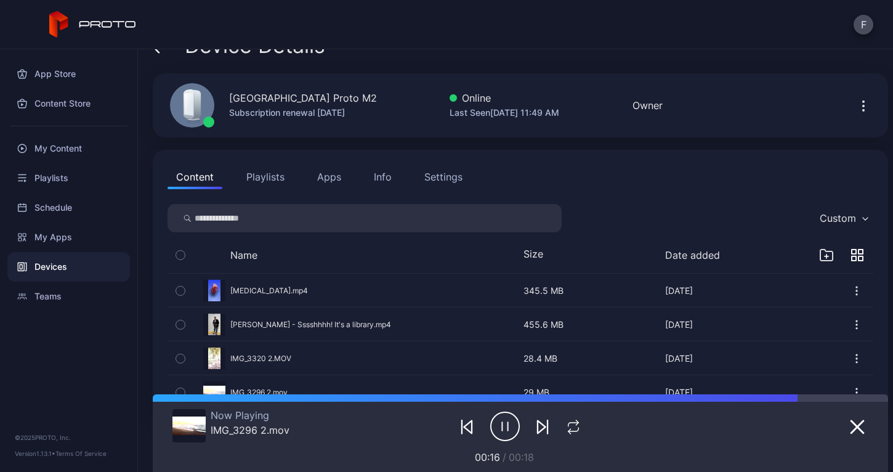
click at [856, 108] on icon "button" at bounding box center [863, 106] width 15 height 15
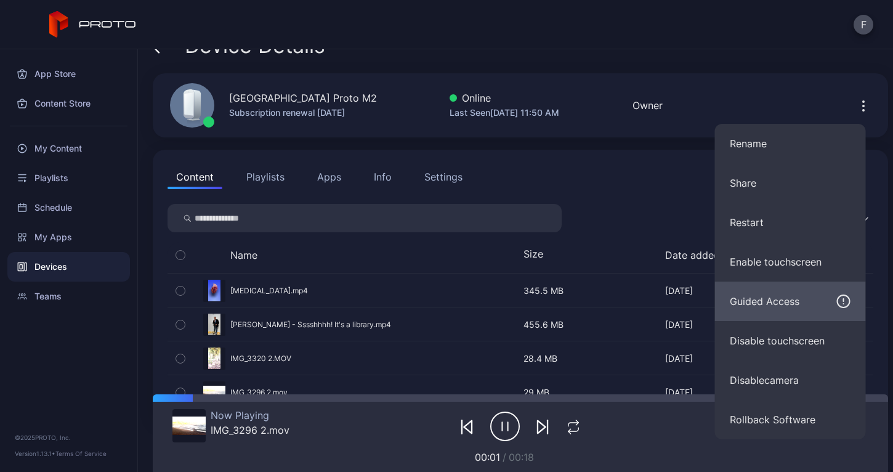
click at [779, 300] on div "Guided Access" at bounding box center [765, 301] width 70 height 15
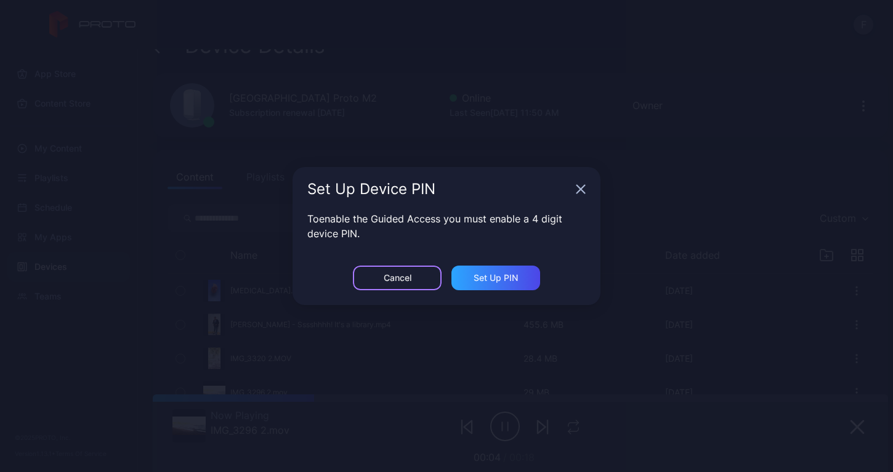
click at [398, 281] on div "Cancel" at bounding box center [398, 278] width 28 height 10
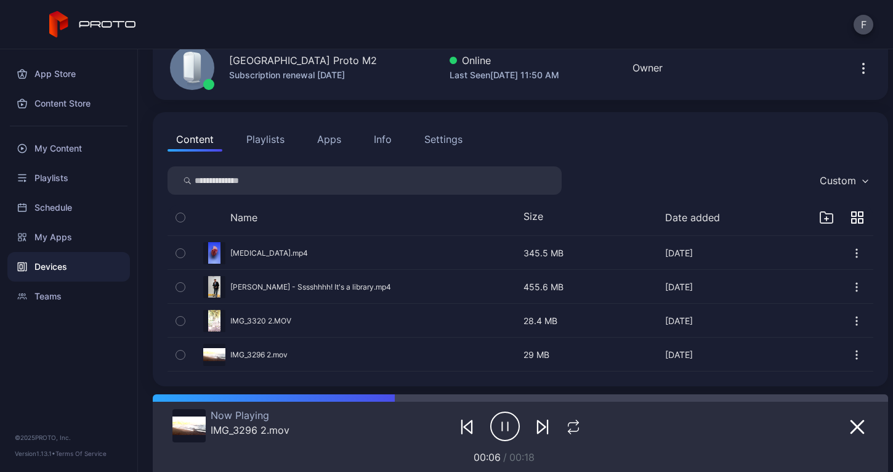
scroll to position [64, 0]
click at [832, 176] on div "Custom" at bounding box center [838, 179] width 36 height 12
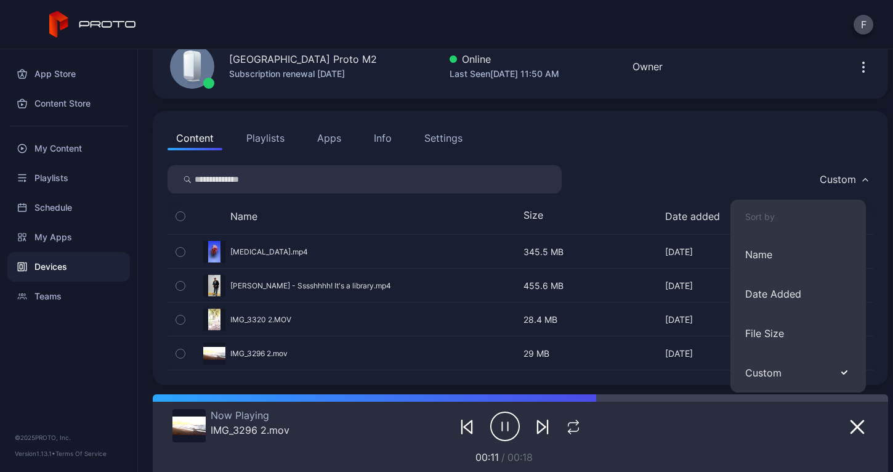
click at [694, 165] on div "Custom" at bounding box center [521, 179] width 706 height 28
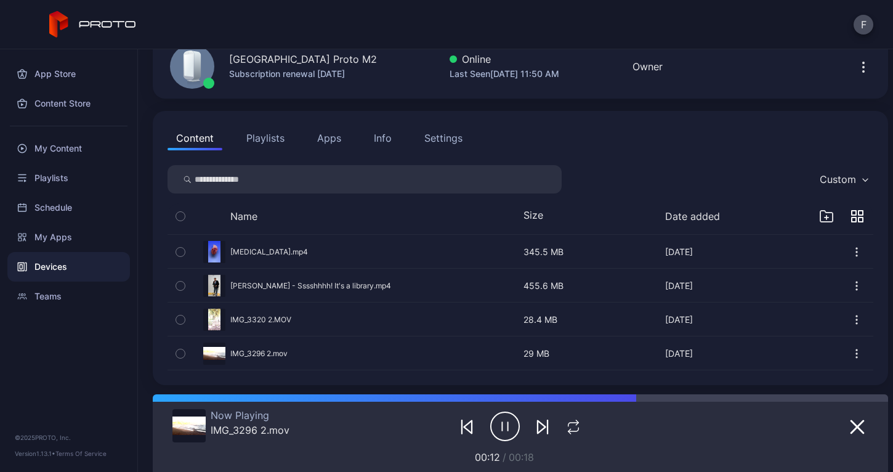
scroll to position [65, 0]
click at [856, 69] on icon "button" at bounding box center [863, 66] width 15 height 15
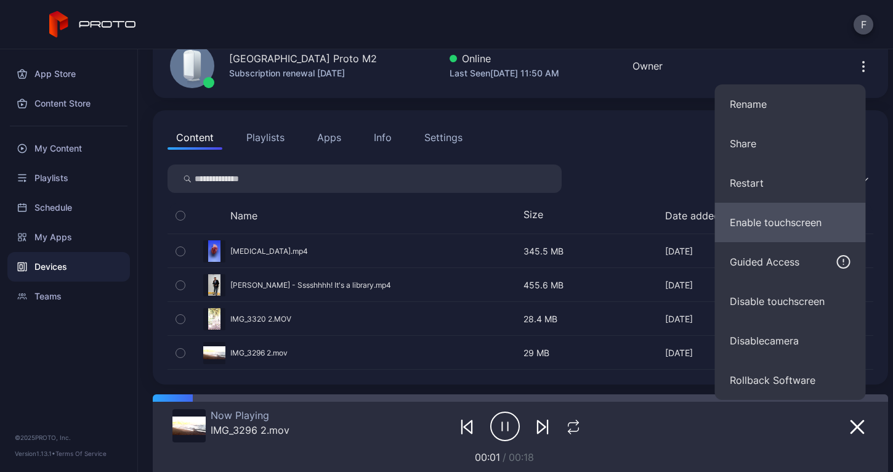
click at [753, 224] on button "Enable touchscreen" at bounding box center [790, 222] width 151 height 39
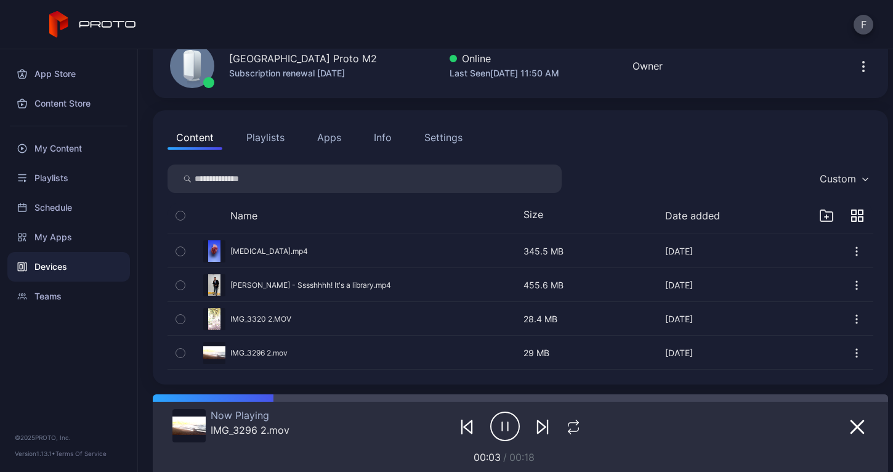
click at [863, 70] on icon "button" at bounding box center [863, 70] width 1 height 1
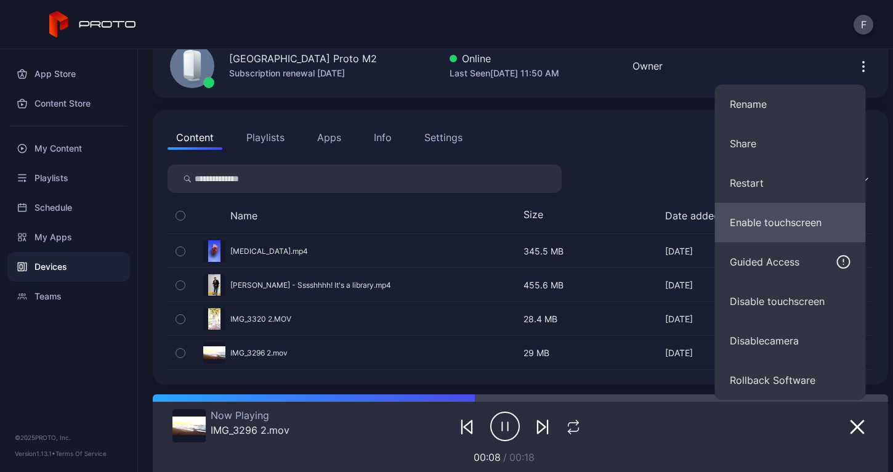
click at [788, 228] on button "Enable touchscreen" at bounding box center [790, 222] width 151 height 39
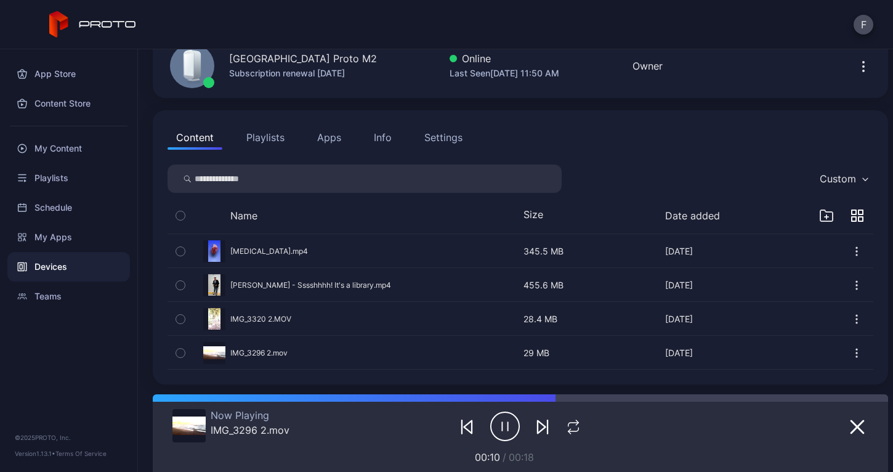
click at [856, 71] on icon "button" at bounding box center [863, 66] width 15 height 15
click at [655, 116] on div "Content Playlists Apps Info Settings Custom Name Size Date added [MEDICAL_DATA]…" at bounding box center [521, 247] width 736 height 274
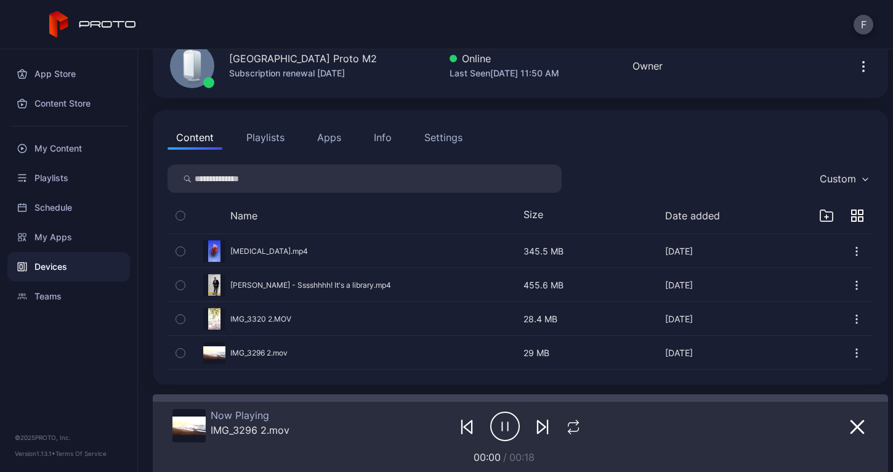
click at [856, 68] on icon "button" at bounding box center [863, 66] width 15 height 15
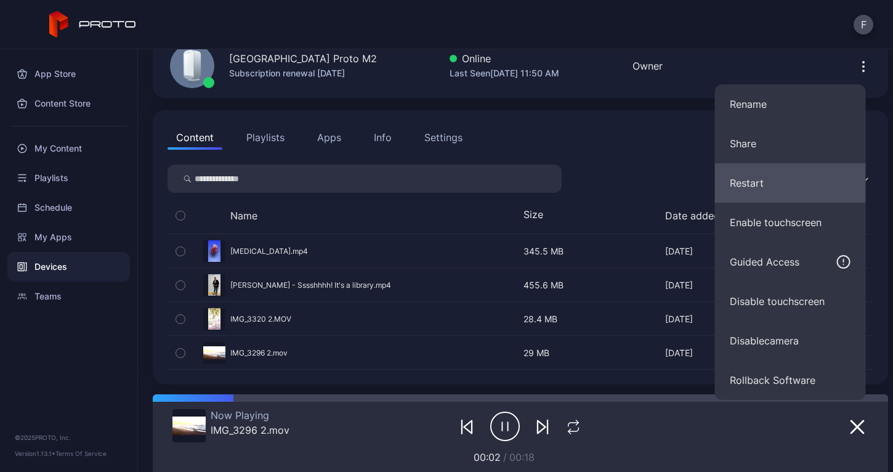
click at [761, 181] on button "Restart" at bounding box center [790, 182] width 151 height 39
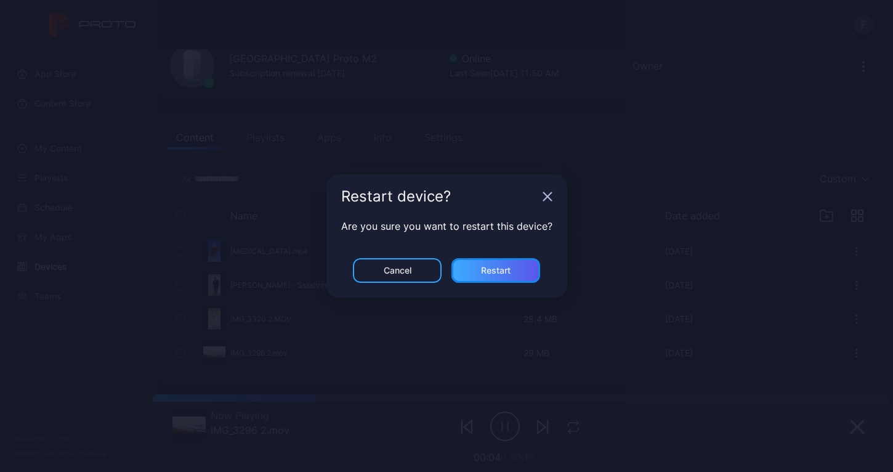
click at [490, 275] on div "Restart" at bounding box center [496, 271] width 30 height 10
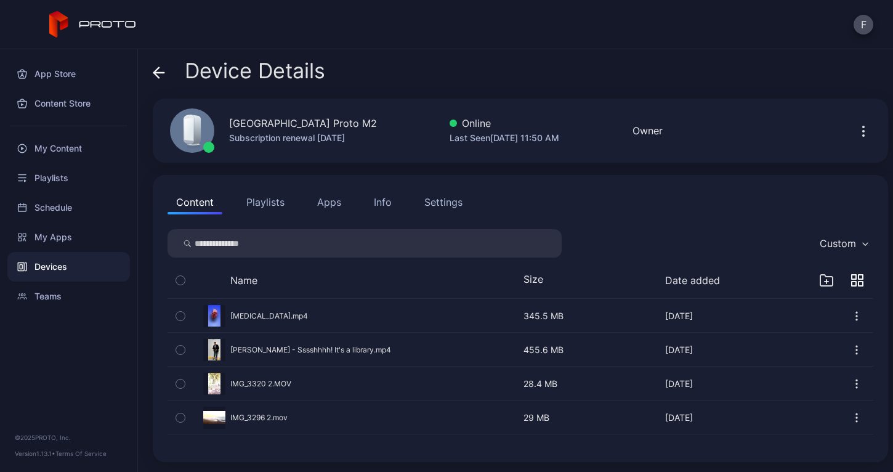
scroll to position [0, 0]
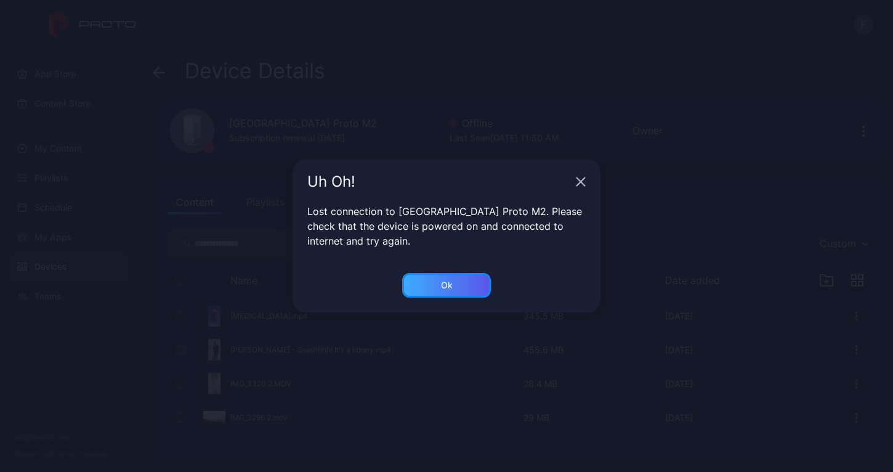
click at [450, 290] on div "Ok" at bounding box center [447, 285] width 12 height 10
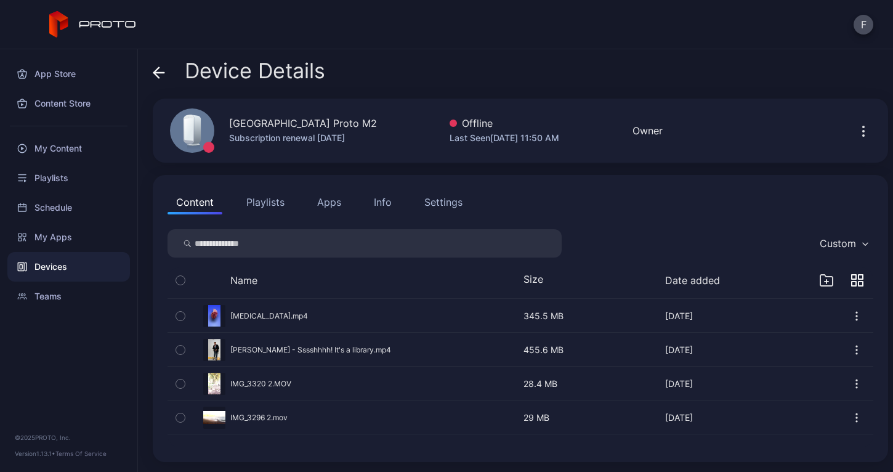
click at [825, 282] on icon "button" at bounding box center [827, 282] width 4 height 0
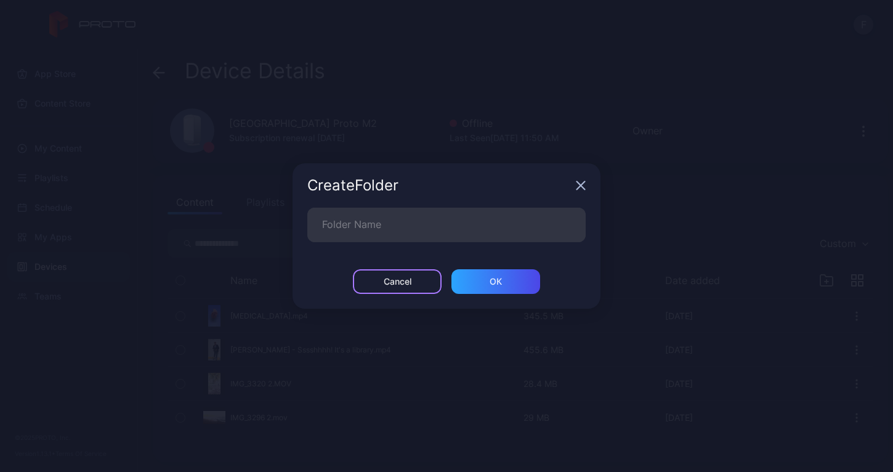
click at [407, 286] on div "Cancel" at bounding box center [398, 282] width 28 height 10
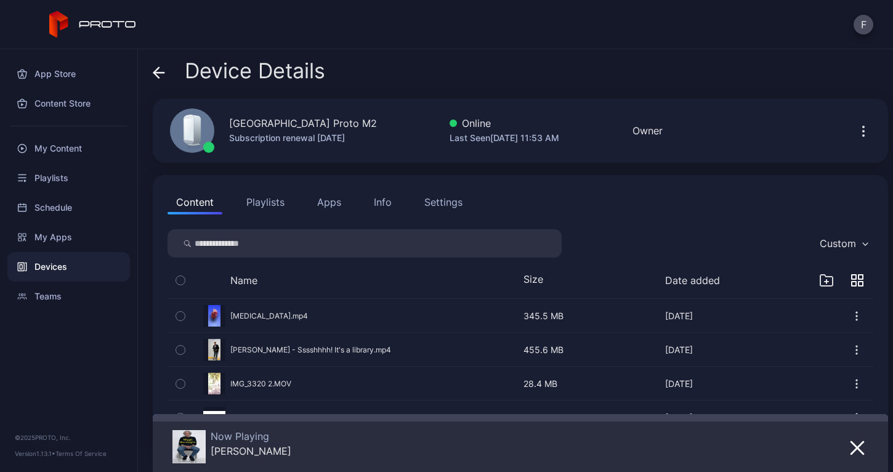
scroll to position [45, 0]
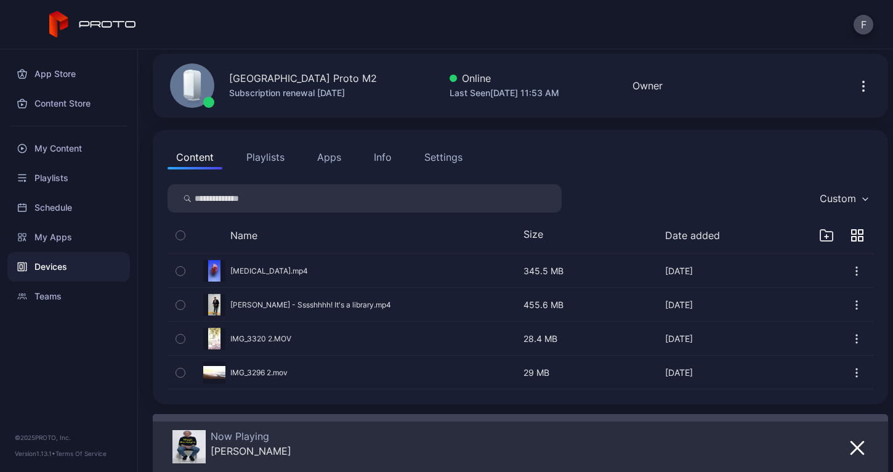
click at [333, 155] on button "Apps" at bounding box center [329, 157] width 41 height 25
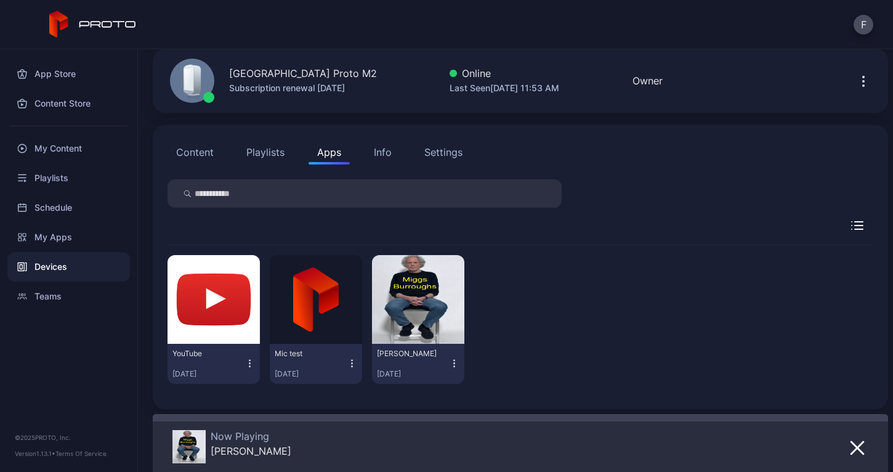
scroll to position [55, 0]
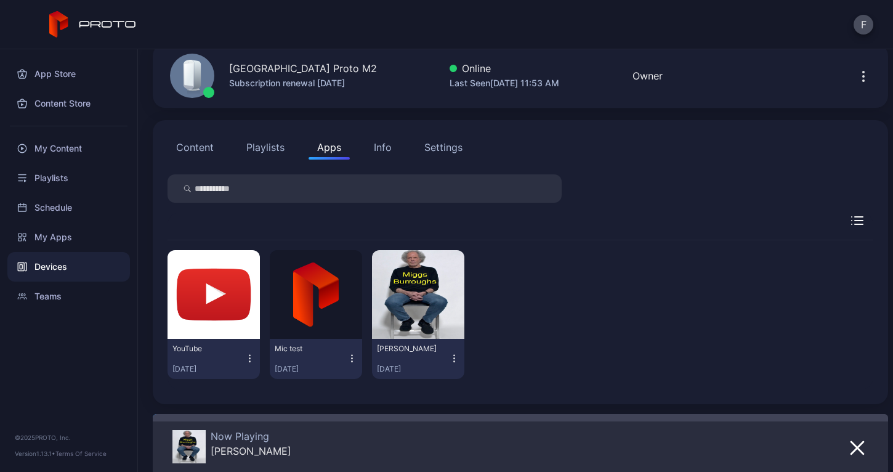
click at [449, 359] on icon "button" at bounding box center [454, 358] width 10 height 12
click at [514, 331] on div "YouTube [DATE] Mic test [DATE] Miggs [PERSON_NAME] [DATE]" at bounding box center [521, 314] width 706 height 148
click at [449, 361] on icon "button" at bounding box center [454, 358] width 10 height 12
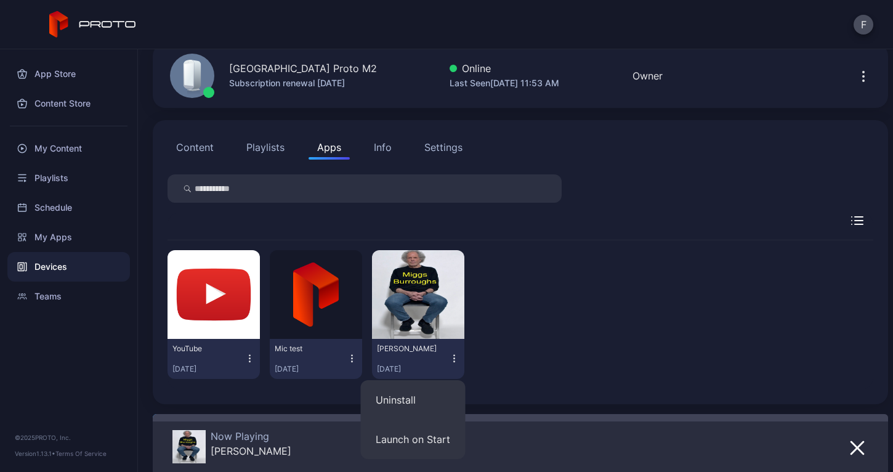
click at [449, 357] on icon "button" at bounding box center [454, 358] width 10 height 12
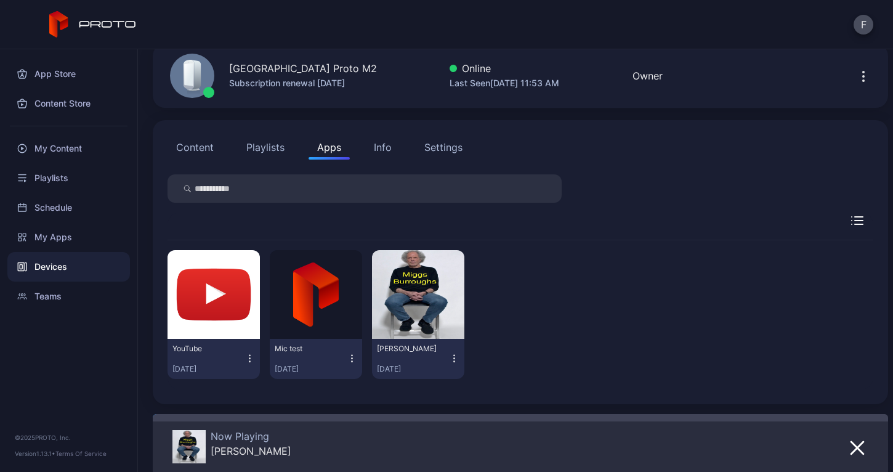
click at [449, 359] on icon "button" at bounding box center [454, 358] width 10 height 12
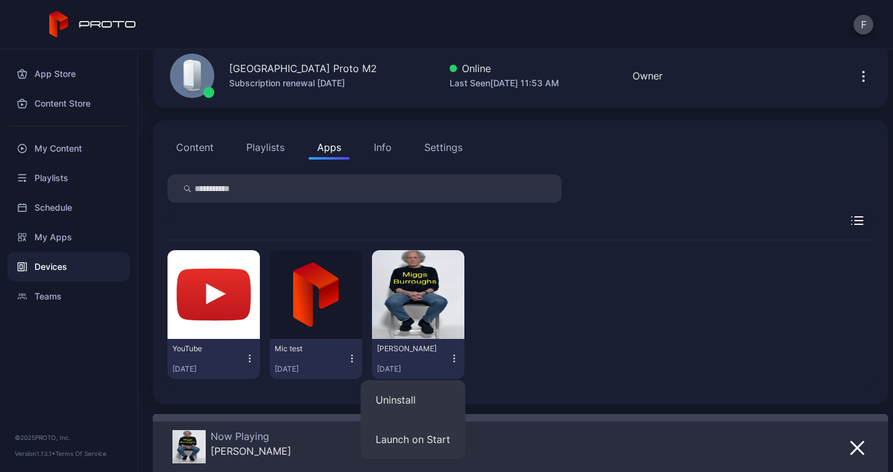
click at [525, 343] on div "YouTube [DATE] Mic test [DATE] Miggs [PERSON_NAME] [DATE]" at bounding box center [521, 314] width 706 height 148
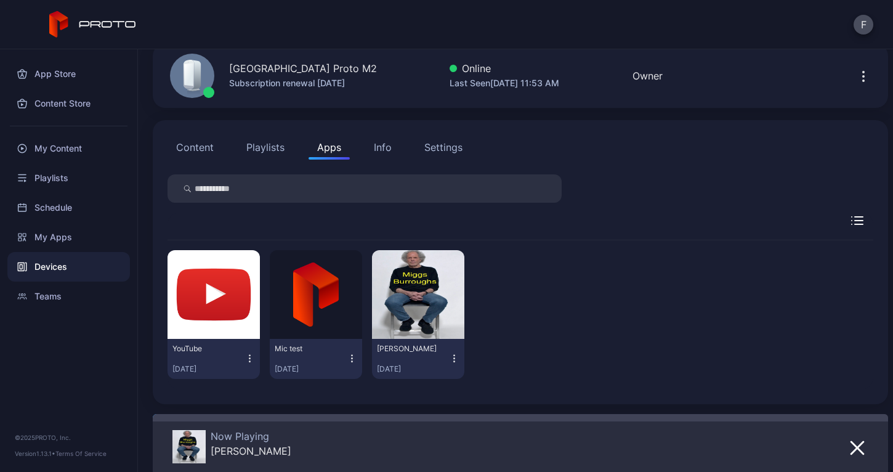
click at [382, 143] on div "Info" at bounding box center [383, 147] width 18 height 15
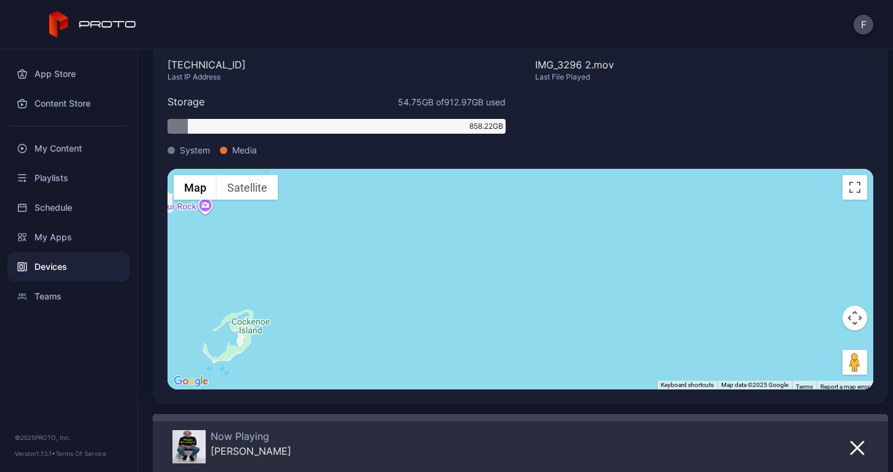
scroll to position [0, 0]
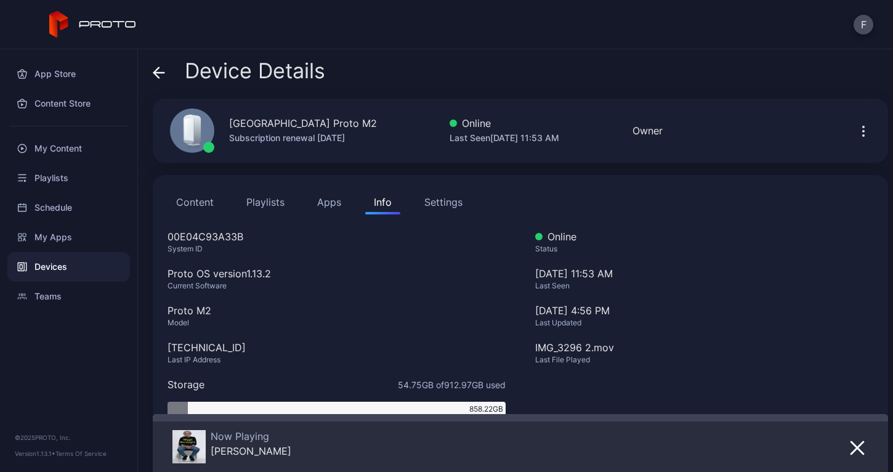
click at [443, 204] on div "Settings" at bounding box center [443, 202] width 38 height 15
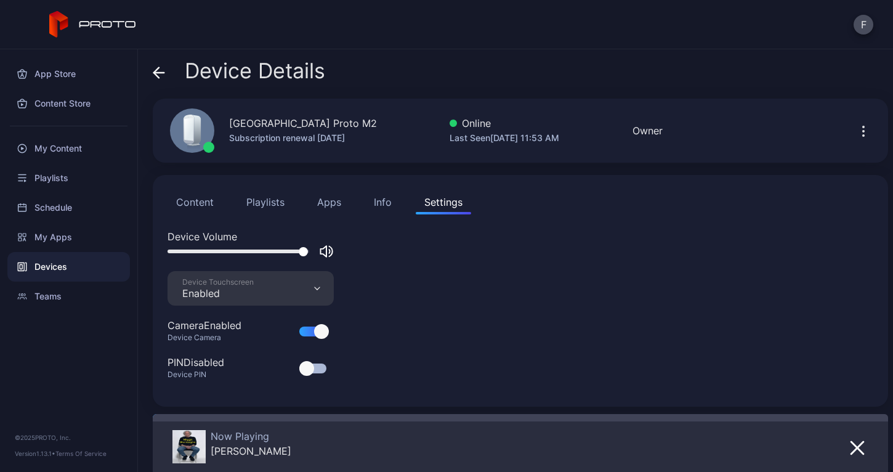
click at [326, 200] on button "Apps" at bounding box center [329, 202] width 41 height 25
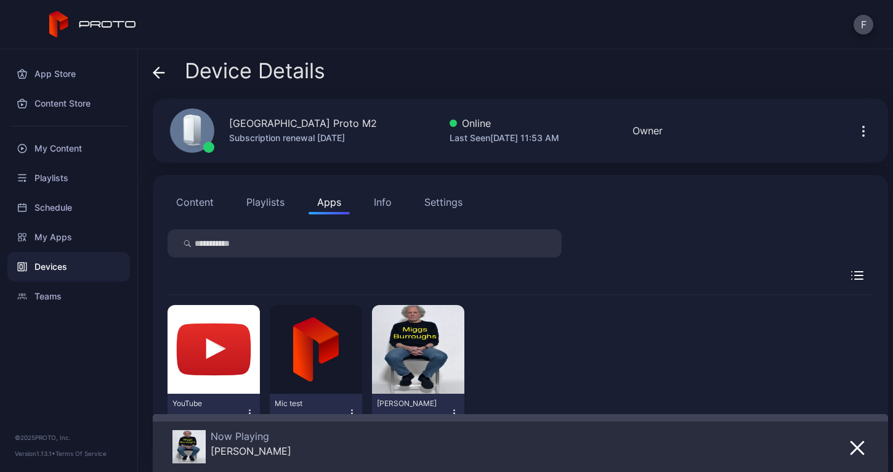
scroll to position [55, 0]
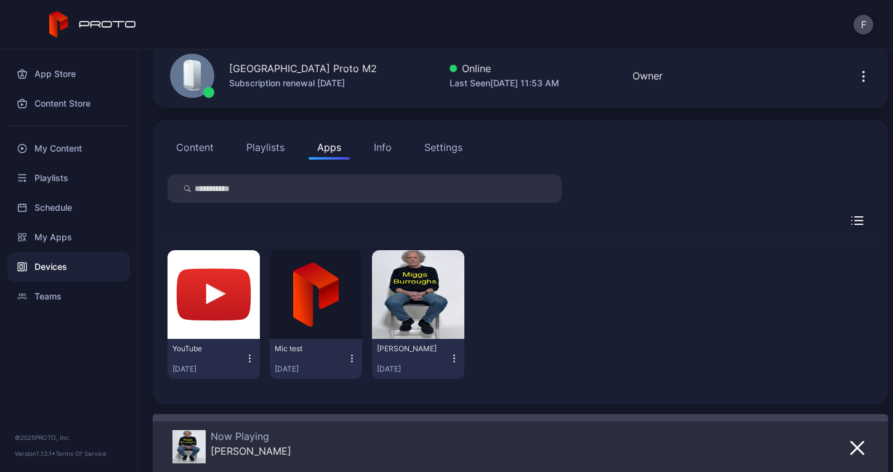
click at [449, 361] on icon "button" at bounding box center [454, 358] width 10 height 12
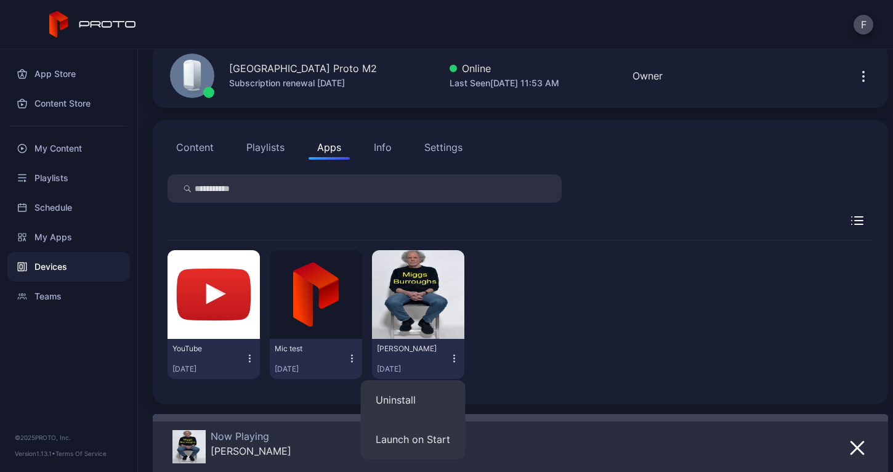
click at [449, 361] on icon "button" at bounding box center [454, 358] width 10 height 12
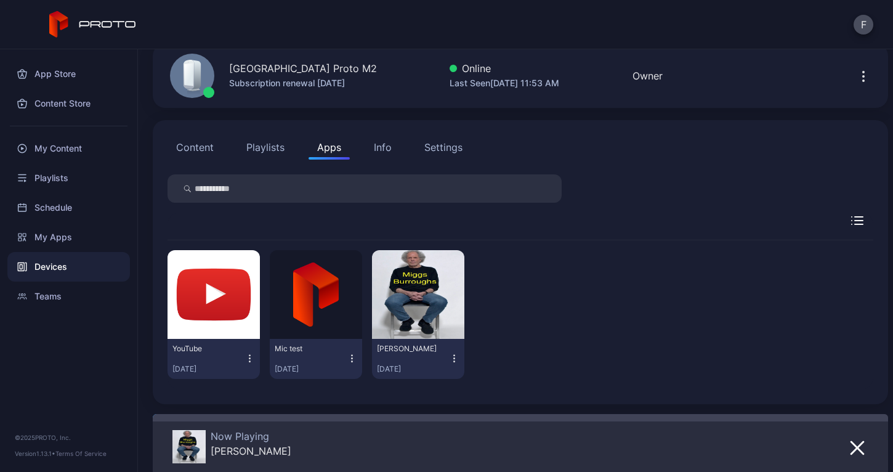
click at [851, 223] on icon "button" at bounding box center [857, 220] width 12 height 9
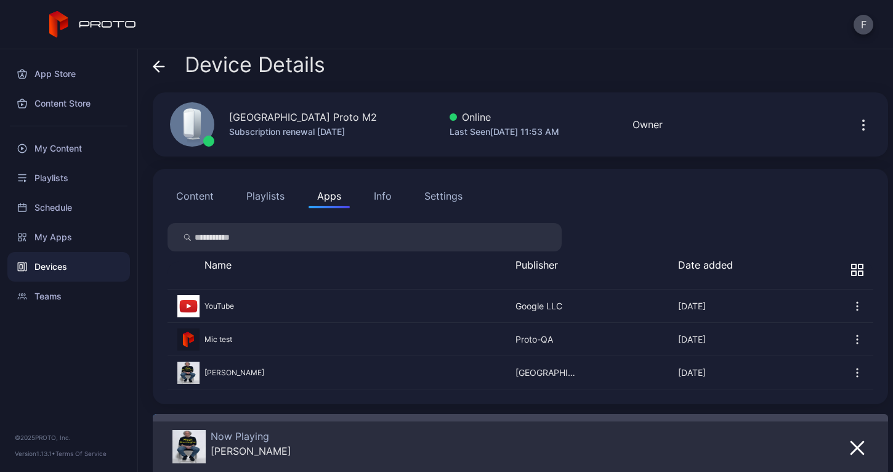
click at [851, 376] on icon "button" at bounding box center [857, 373] width 12 height 12
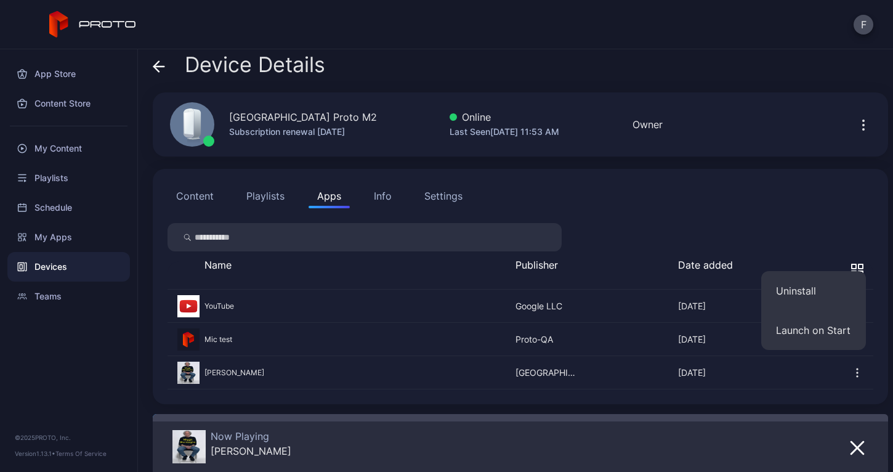
click at [851, 376] on icon "button" at bounding box center [857, 373] width 12 height 12
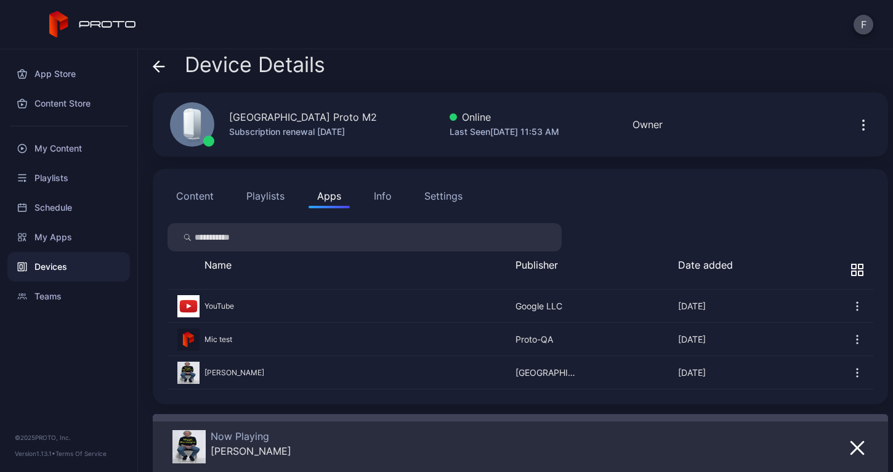
click at [851, 266] on icon "button" at bounding box center [857, 270] width 12 height 12
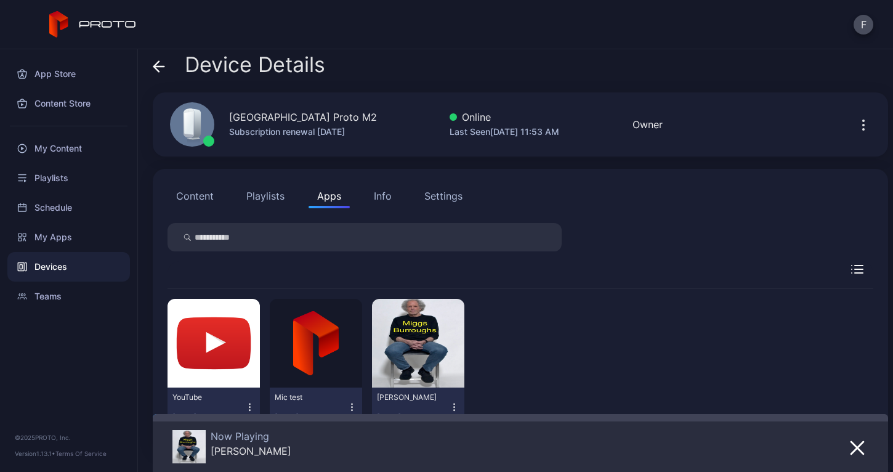
scroll to position [55, 0]
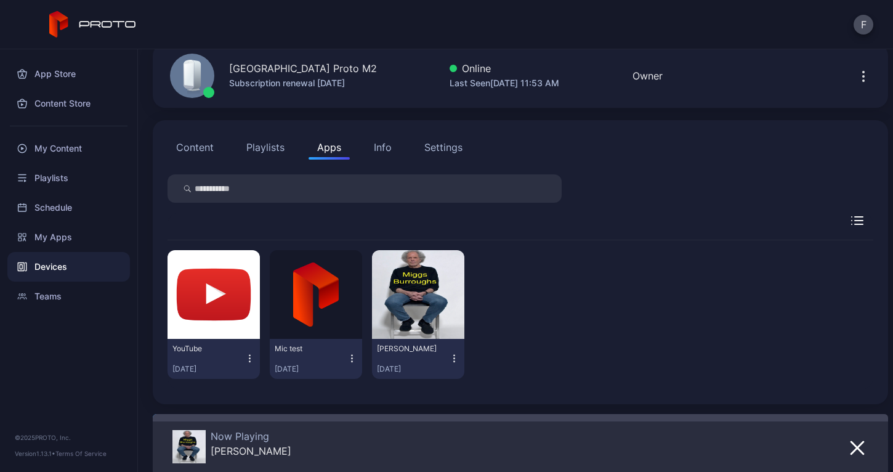
click at [449, 363] on icon "button" at bounding box center [454, 358] width 10 height 12
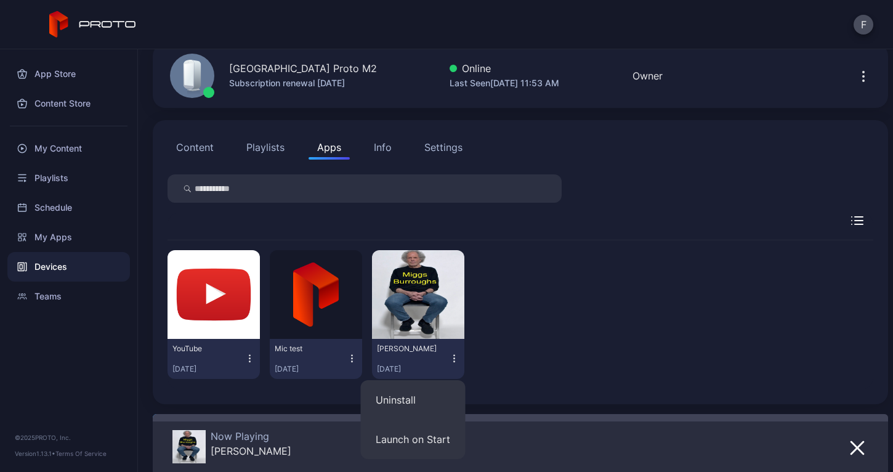
click at [561, 320] on div "YouTube [DATE] Mic test [DATE] Miggs [PERSON_NAME] [DATE]" at bounding box center [521, 314] width 706 height 148
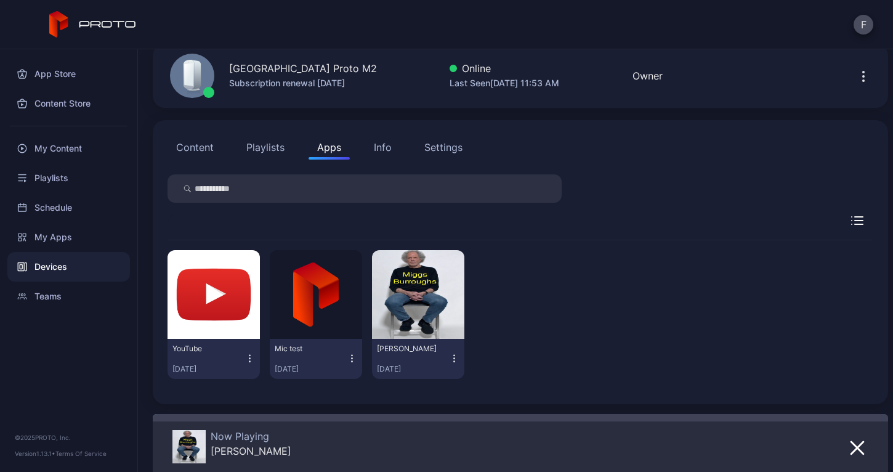
click at [863, 76] on icon "button" at bounding box center [863, 76] width 1 height 1
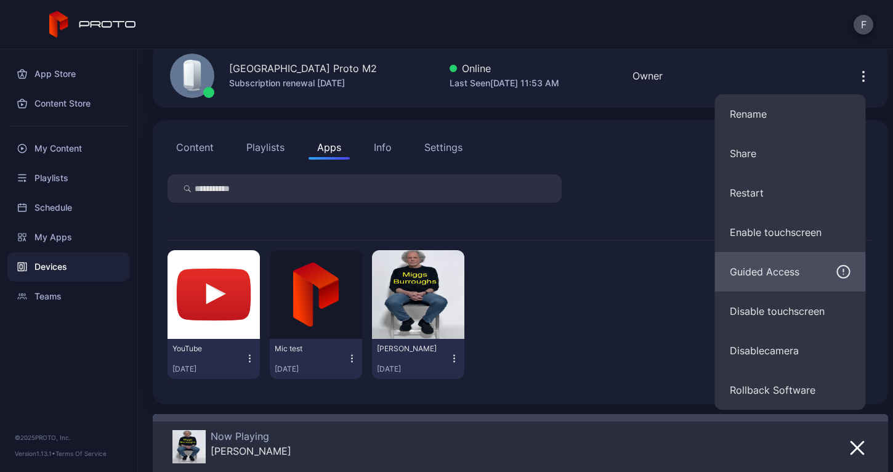
click at [777, 268] on div "Guided Access" at bounding box center [765, 271] width 70 height 15
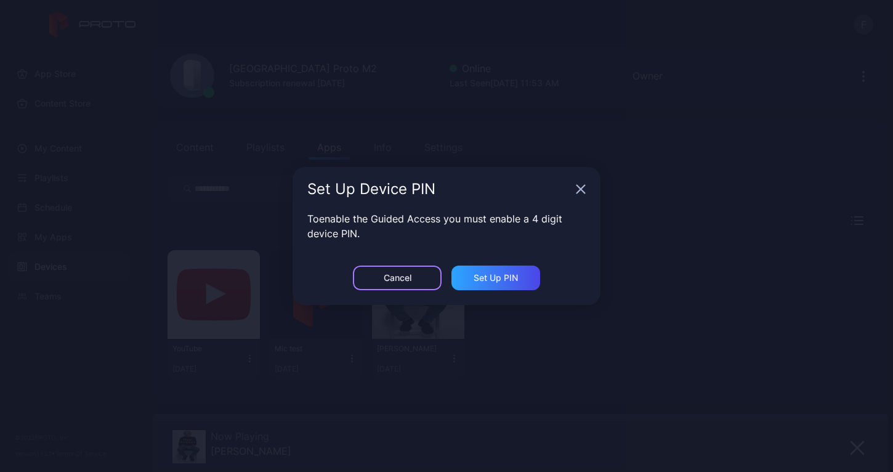
click at [408, 274] on div "Cancel" at bounding box center [398, 278] width 28 height 10
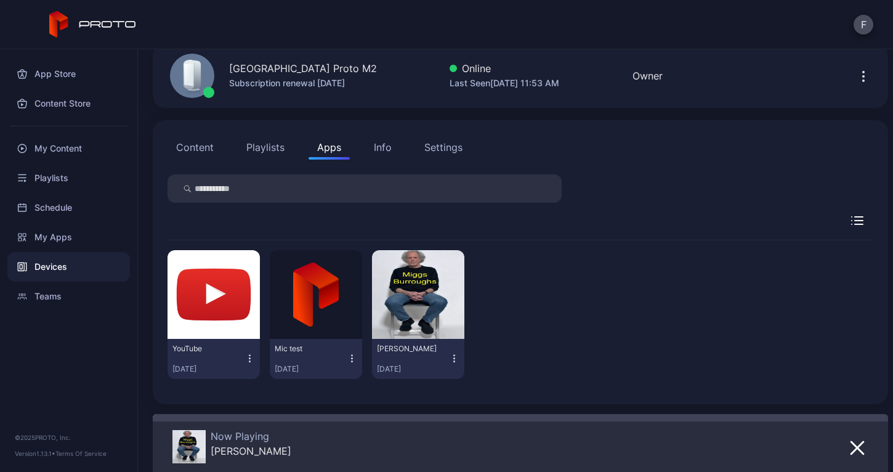
click at [387, 147] on div "Info" at bounding box center [383, 147] width 18 height 15
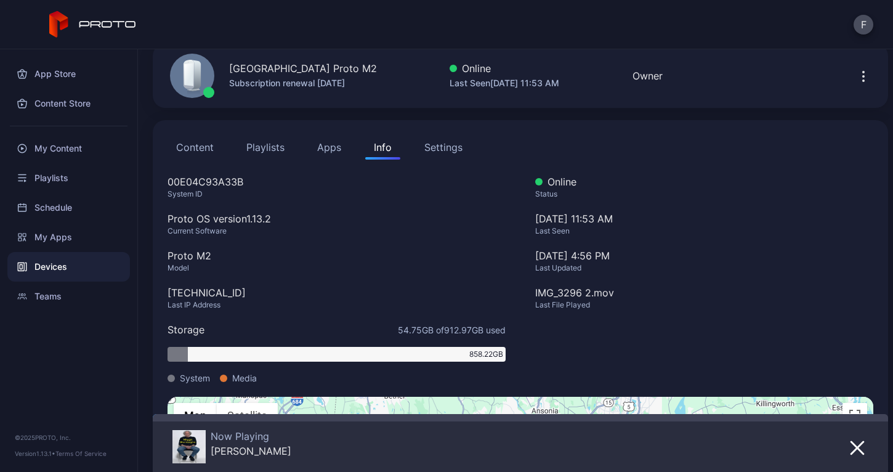
click at [712, 187] on div "Online" at bounding box center [704, 181] width 338 height 15
click at [68, 150] on div "My Content" at bounding box center [68, 149] width 123 height 30
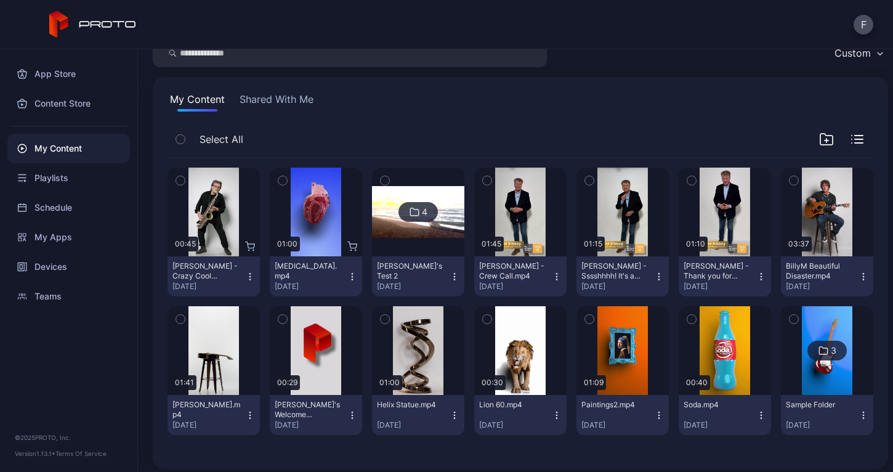
scroll to position [62, 0]
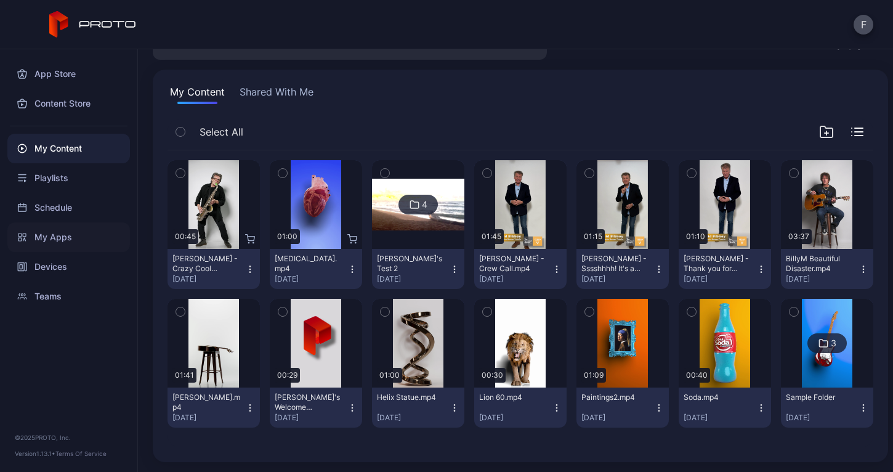
click at [69, 237] on div "My Apps" at bounding box center [68, 237] width 123 height 30
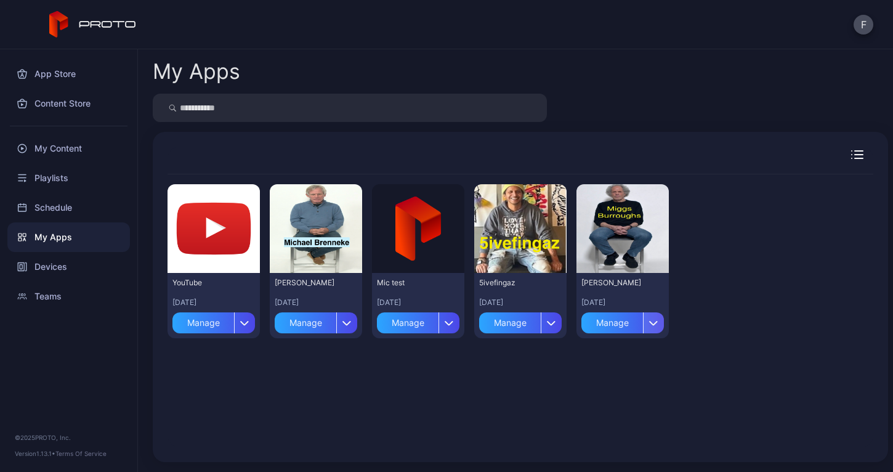
click at [651, 323] on icon "button" at bounding box center [654, 324] width 7 height 4
click at [645, 283] on div "[PERSON_NAME][DATE]" at bounding box center [623, 293] width 83 height 30
click at [850, 152] on div at bounding box center [832, 154] width 84 height 9
click at [855, 155] on icon "button" at bounding box center [859, 155] width 8 height 0
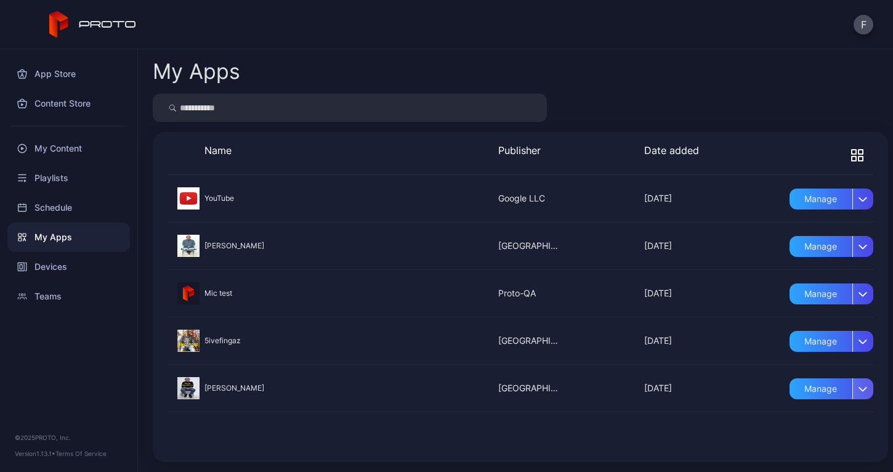
click at [853, 393] on div "button" at bounding box center [863, 388] width 21 height 21
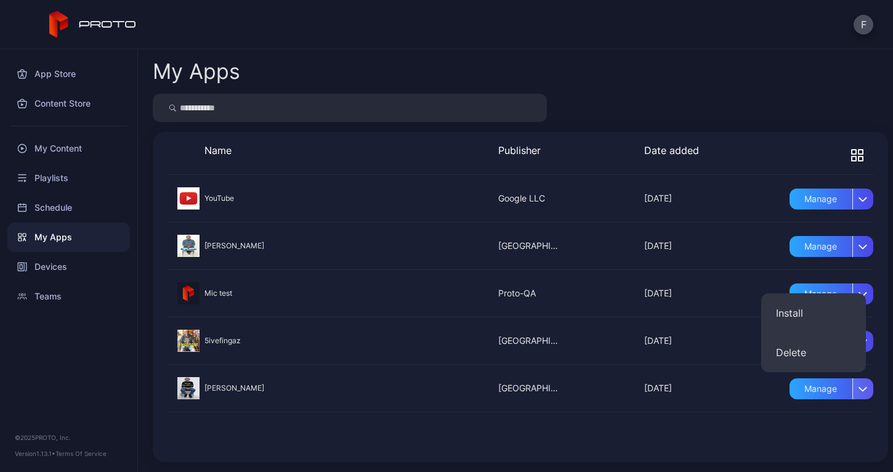
click at [853, 393] on div "button" at bounding box center [863, 388] width 21 height 21
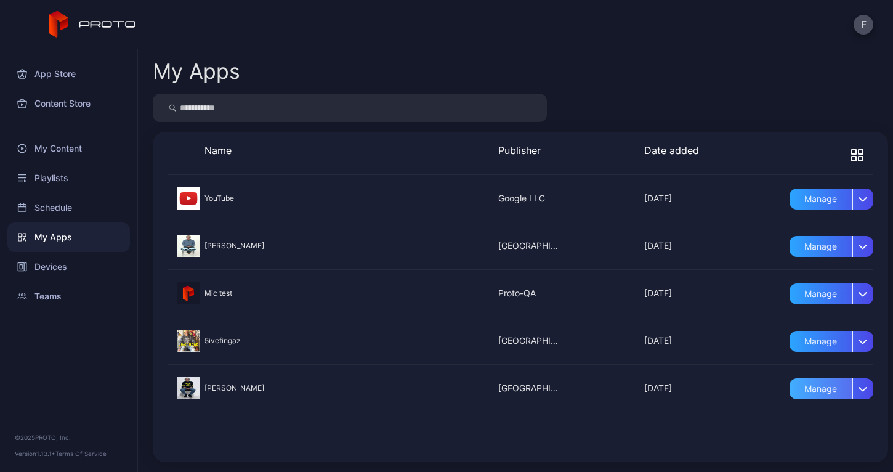
click at [806, 391] on div "Manage" at bounding box center [821, 388] width 63 height 21
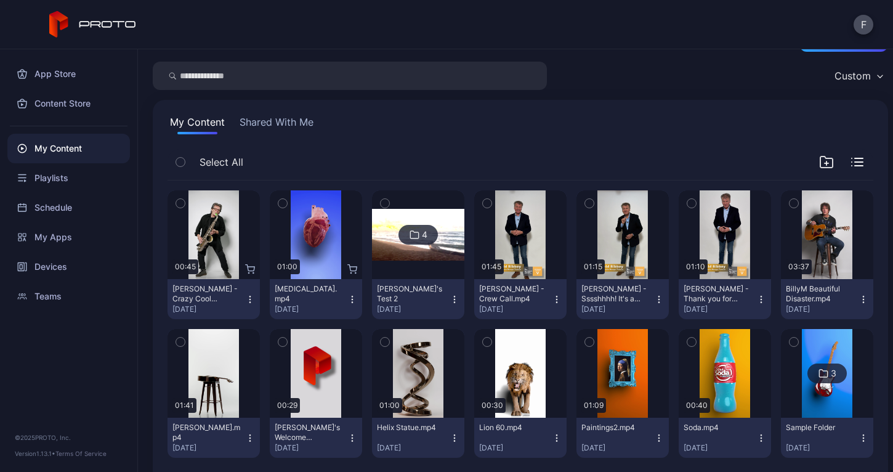
scroll to position [62, 0]
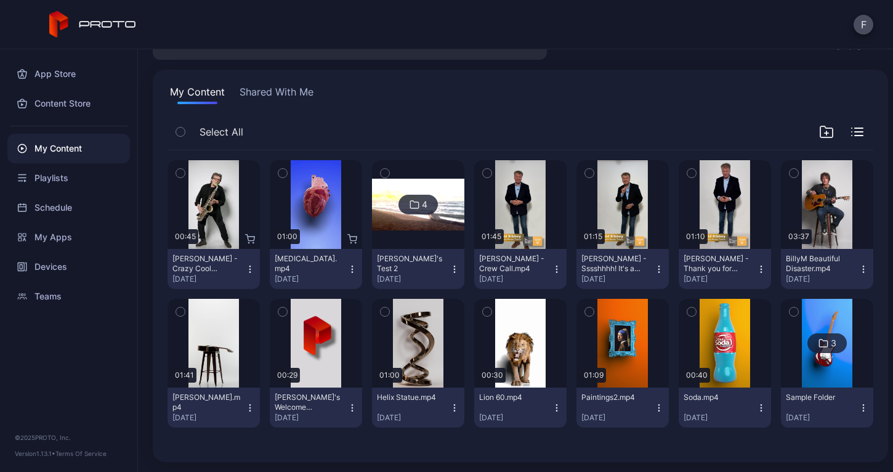
click at [199, 89] on button "My Content" at bounding box center [198, 94] width 60 height 20
click at [66, 235] on div "My Apps" at bounding box center [68, 237] width 123 height 30
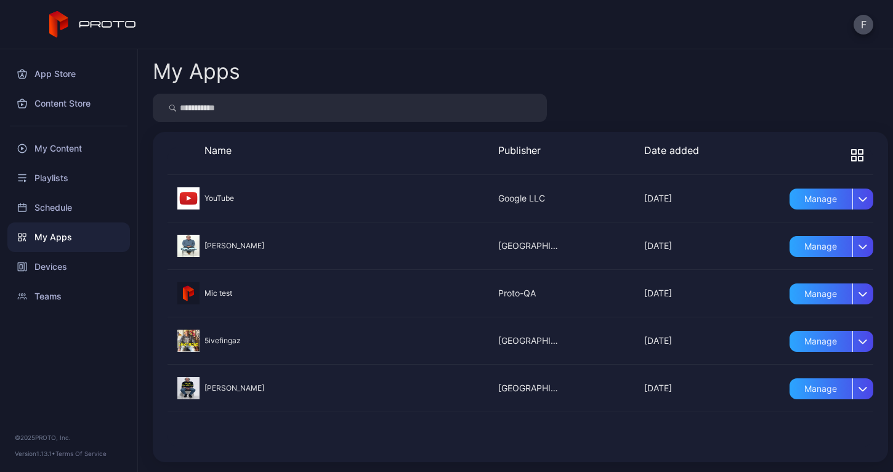
click at [363, 383] on div at bounding box center [521, 388] width 706 height 47
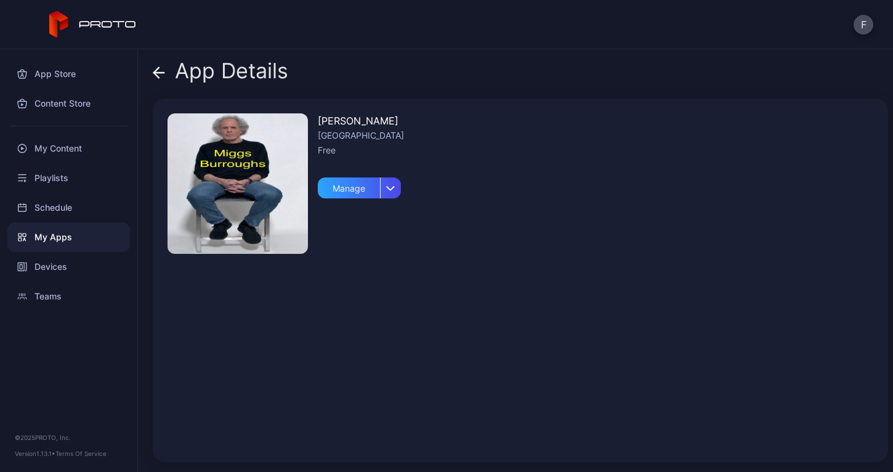
click at [294, 240] on img at bounding box center [238, 183] width 140 height 140
click at [388, 187] on icon "button" at bounding box center [390, 188] width 7 height 4
click at [392, 145] on div "Free" at bounding box center [361, 150] width 86 height 15
click at [256, 158] on img at bounding box center [238, 183] width 140 height 140
click at [158, 67] on icon at bounding box center [159, 73] width 12 height 12
